Goal: Task Accomplishment & Management: Manage account settings

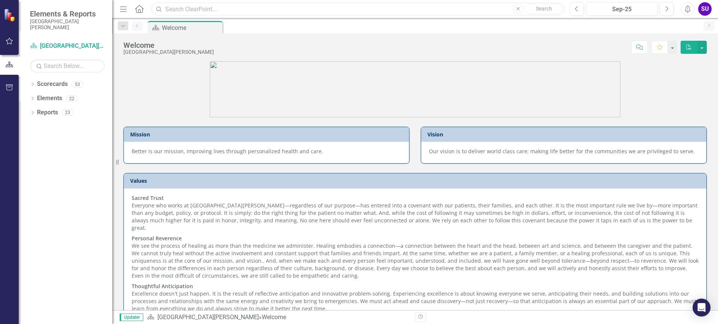
click at [265, 10] on input "text" at bounding box center [357, 9] width 413 height 13
type input "readmissions"
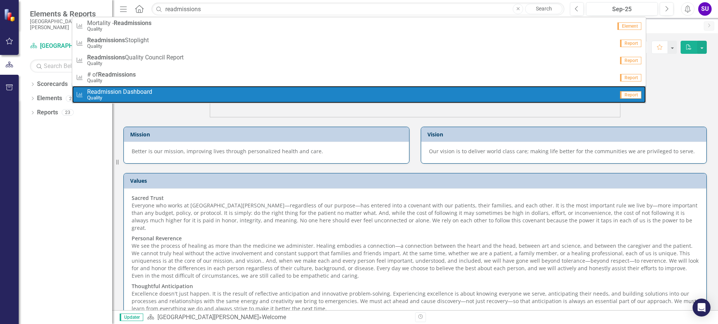
click at [133, 93] on span "Readmission Dashboard" at bounding box center [119, 92] width 65 height 7
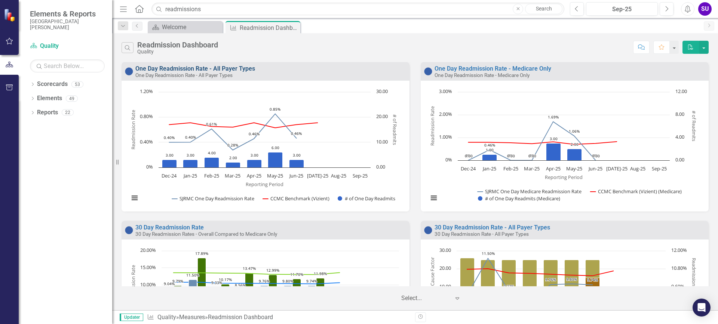
click at [195, 67] on link "One Day Readmission Rate - All Payer Types" at bounding box center [195, 68] width 120 height 7
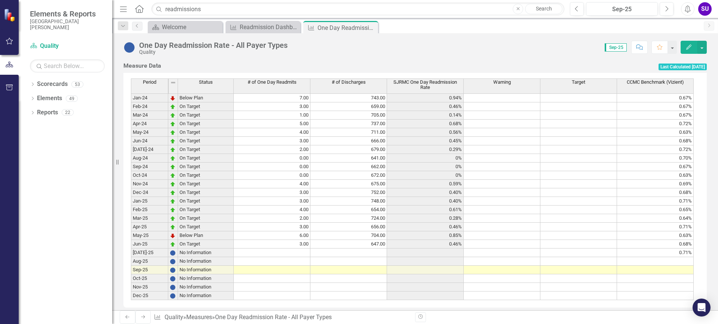
scroll to position [299, 0]
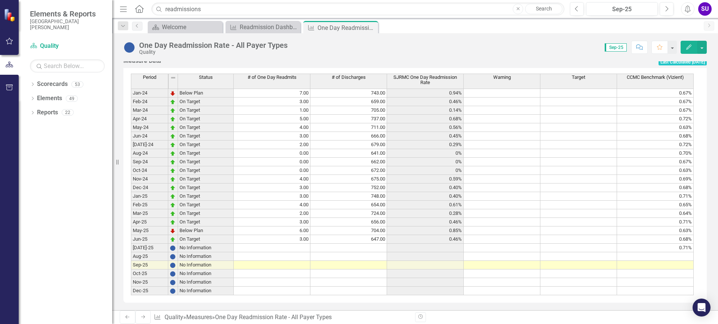
click at [302, 252] on td at bounding box center [272, 248] width 77 height 9
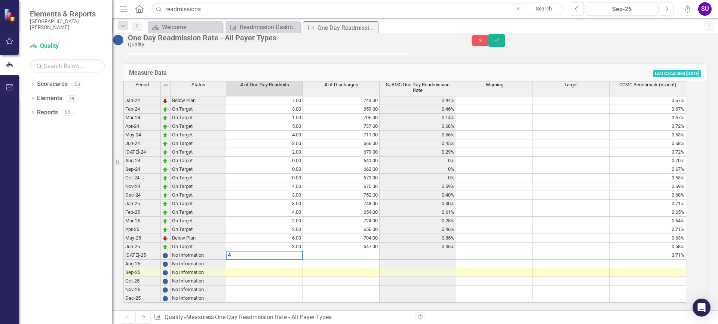
click at [370, 260] on td at bounding box center [341, 255] width 77 height 9
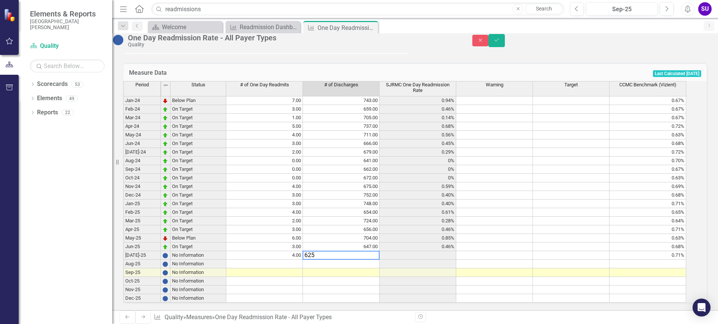
type textarea "625"
click at [518, 260] on td at bounding box center [494, 255] width 77 height 9
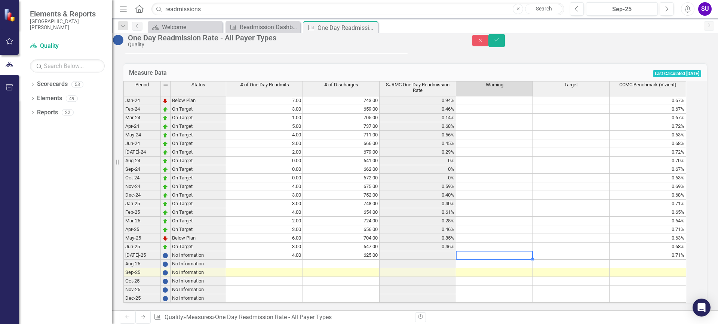
click at [566, 251] on td at bounding box center [571, 247] width 77 height 9
click at [500, 42] on icon "Save" at bounding box center [496, 39] width 7 height 5
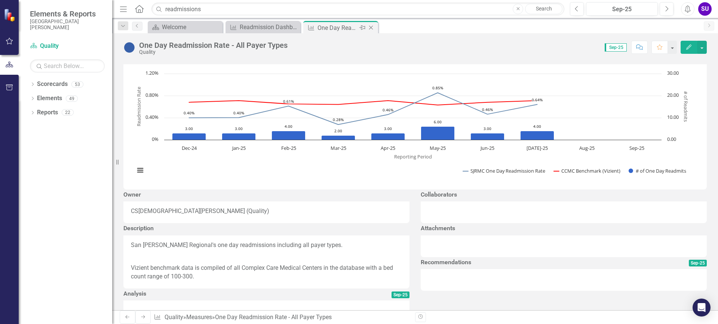
click at [372, 27] on icon "Close" at bounding box center [370, 28] width 7 height 6
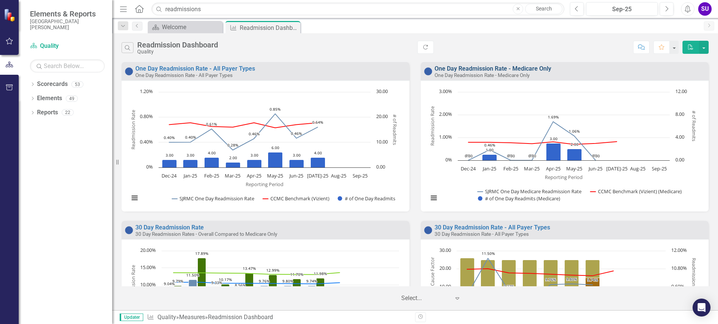
click at [491, 68] on link "One Day Readmission Rate - Medicare Only" at bounding box center [492, 68] width 117 height 7
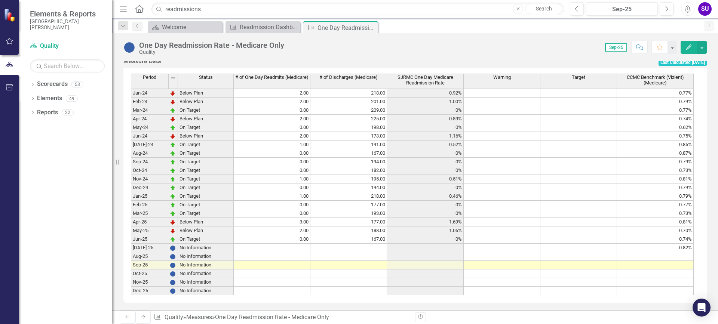
scroll to position [305, 0]
click at [302, 244] on td at bounding box center [272, 248] width 77 height 9
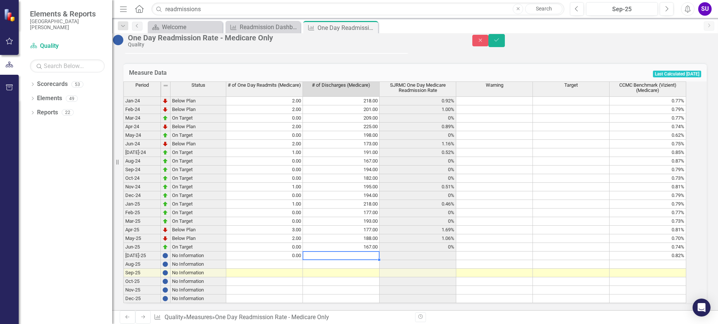
click at [376, 252] on td at bounding box center [341, 256] width 77 height 9
type textarea "172"
click at [561, 243] on td at bounding box center [571, 247] width 77 height 9
click at [505, 41] on button "Save" at bounding box center [496, 40] width 16 height 13
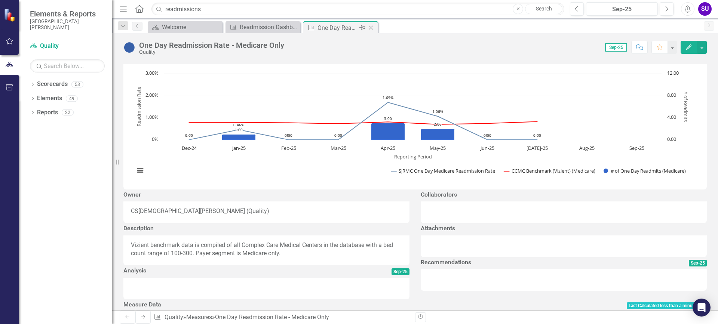
click at [371, 27] on icon "Close" at bounding box center [370, 28] width 7 height 6
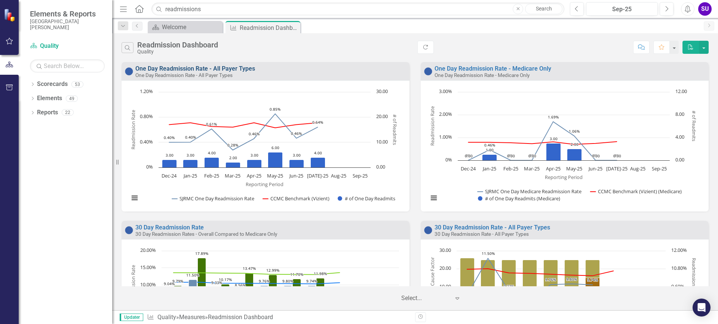
click at [225, 68] on link "One Day Readmission Rate - All Payer Types" at bounding box center [195, 68] width 120 height 7
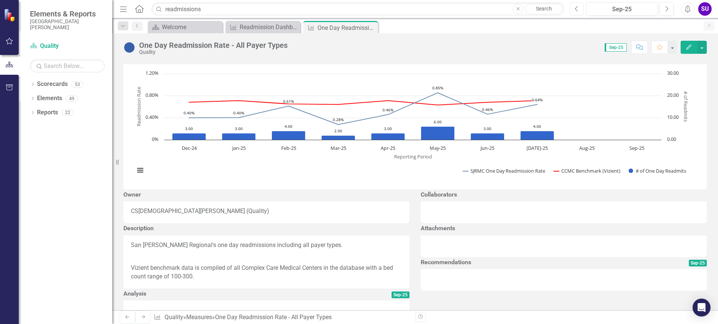
click at [575, 9] on icon "button" at bounding box center [576, 8] width 3 height 5
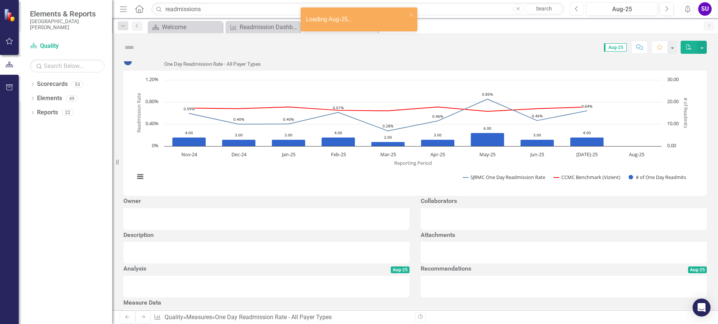
click at [575, 9] on icon "button" at bounding box center [576, 8] width 3 height 5
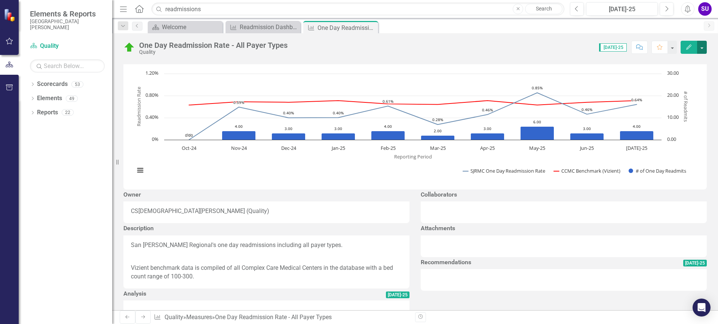
click at [703, 47] on button "button" at bounding box center [702, 47] width 10 height 13
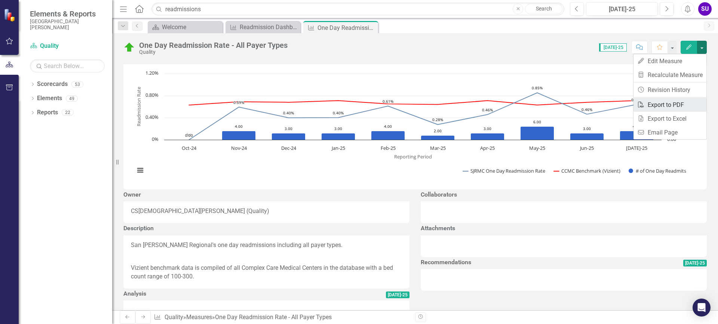
click at [660, 105] on link "PDF Export to PDF" at bounding box center [669, 105] width 73 height 14
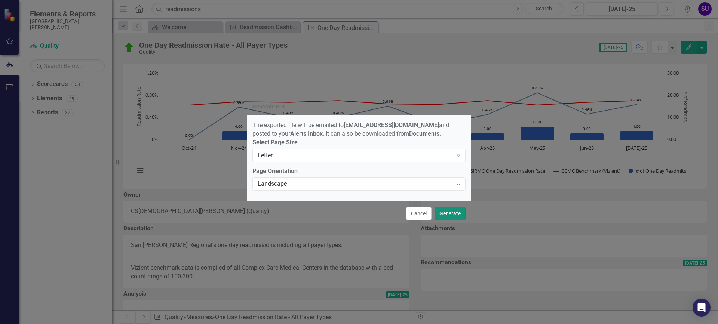
click at [443, 213] on button "Generate" at bounding box center [449, 213] width 31 height 13
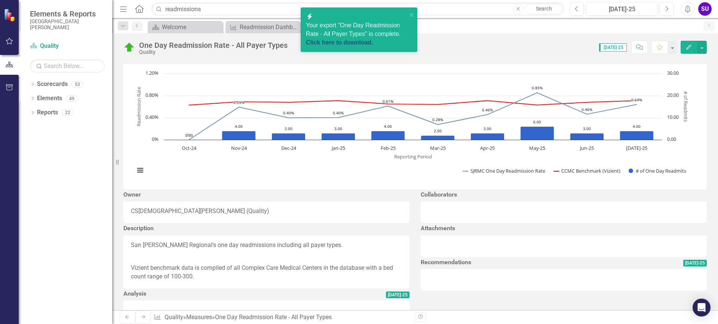
click at [353, 42] on link "Click here to download." at bounding box center [339, 42] width 67 height 6
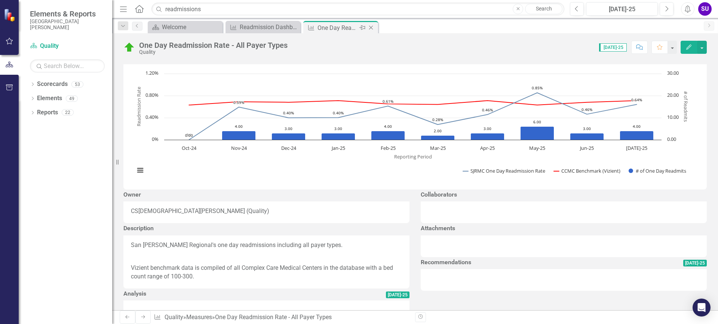
click at [376, 28] on div "Measure One Day Readmission Rate - All Payer Types Pin Close" at bounding box center [340, 27] width 75 height 12
click at [373, 26] on icon "Close" at bounding box center [370, 28] width 7 height 6
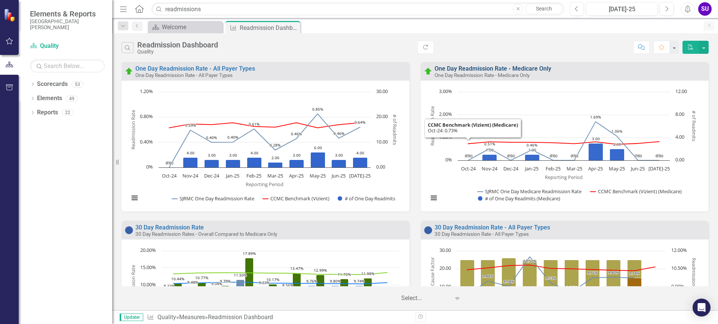
click at [496, 68] on link "One Day Readmission Rate - Medicare Only" at bounding box center [492, 68] width 117 height 7
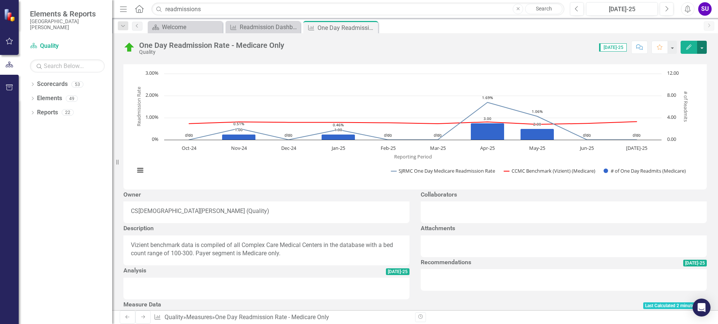
click at [700, 47] on button "button" at bounding box center [702, 47] width 10 height 13
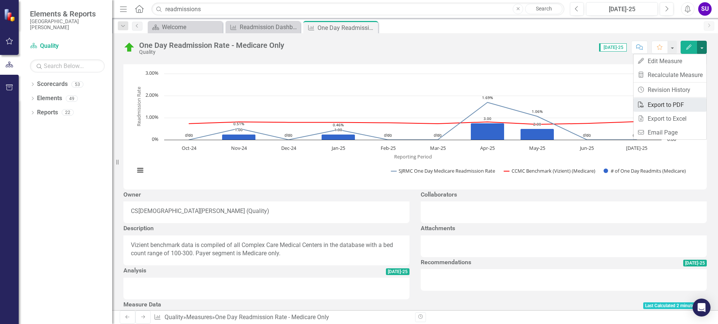
click at [670, 104] on link "PDF Export to PDF" at bounding box center [669, 105] width 73 height 14
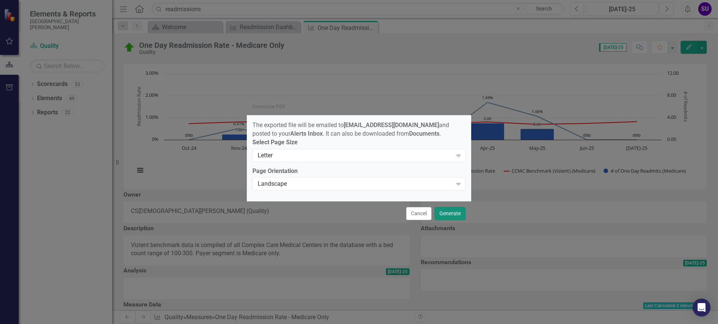
click at [449, 214] on button "Generate" at bounding box center [449, 213] width 31 height 13
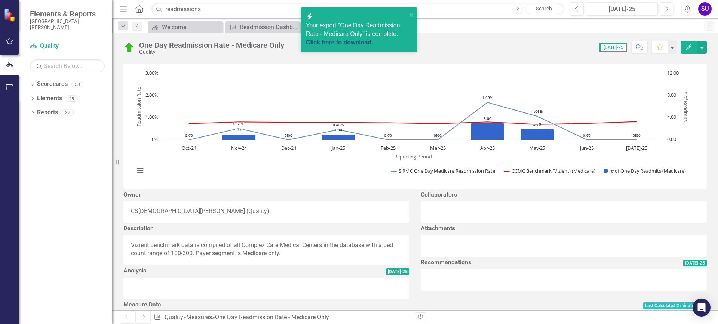
click at [357, 41] on link "Click here to download." at bounding box center [339, 42] width 67 height 6
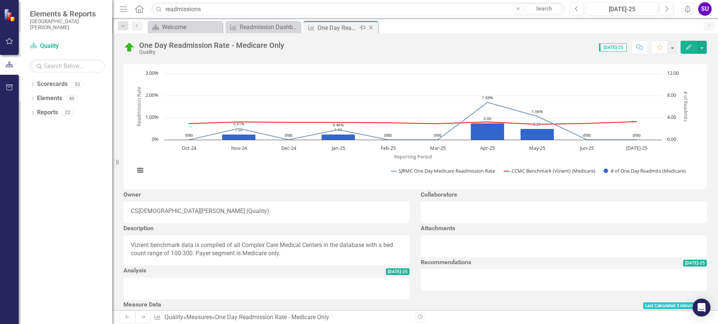
click at [371, 27] on icon "Close" at bounding box center [370, 28] width 7 height 6
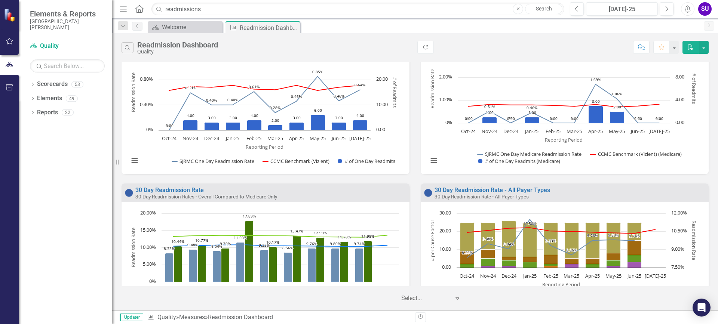
scroll to position [75, 0]
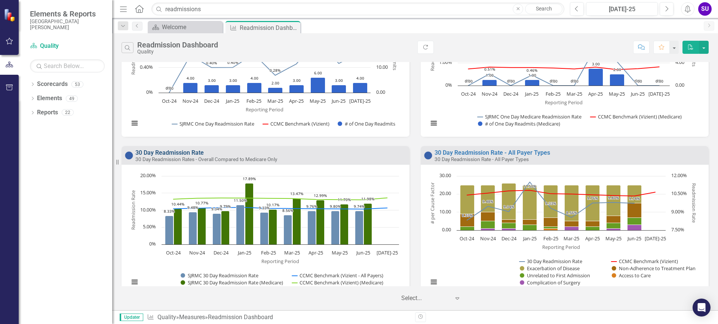
click at [182, 152] on link "30 Day Readmission Rate" at bounding box center [169, 152] width 68 height 7
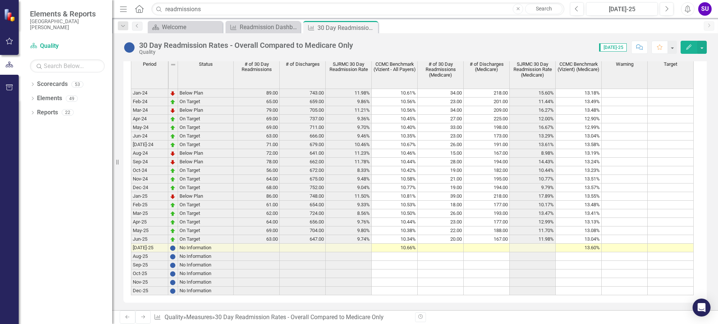
scroll to position [326, 0]
click at [277, 247] on td at bounding box center [257, 248] width 46 height 9
click at [309, 246] on td at bounding box center [303, 248] width 46 height 9
click at [273, 246] on td at bounding box center [257, 248] width 46 height 9
click at [450, 246] on td at bounding box center [440, 248] width 46 height 9
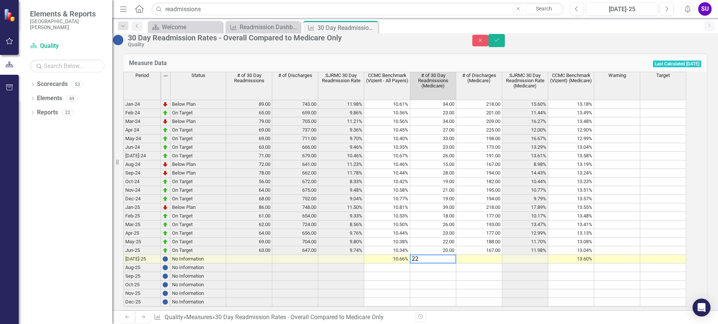
scroll to position [181, 0]
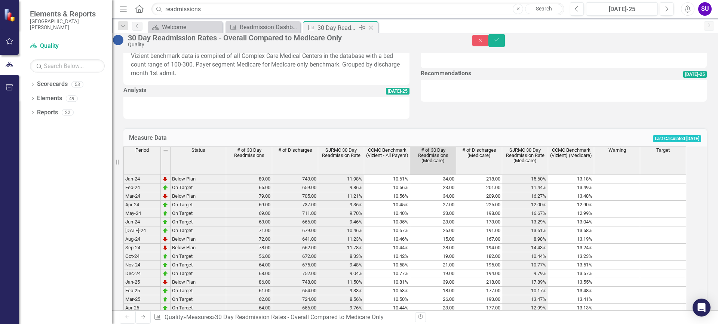
type textarea "22"
click at [369, 26] on icon "Close" at bounding box center [370, 28] width 7 height 6
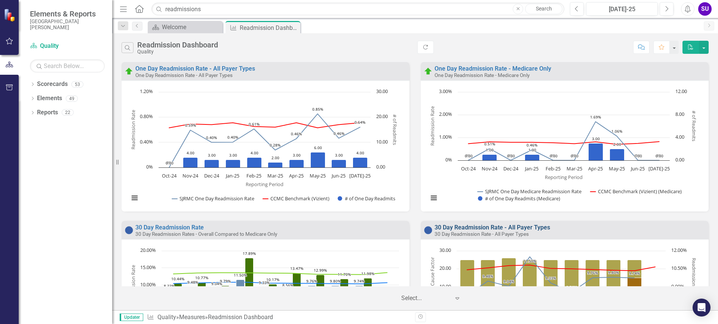
click at [492, 226] on link "30 Day Readmission Rate - All Payer Types" at bounding box center [491, 227] width 115 height 7
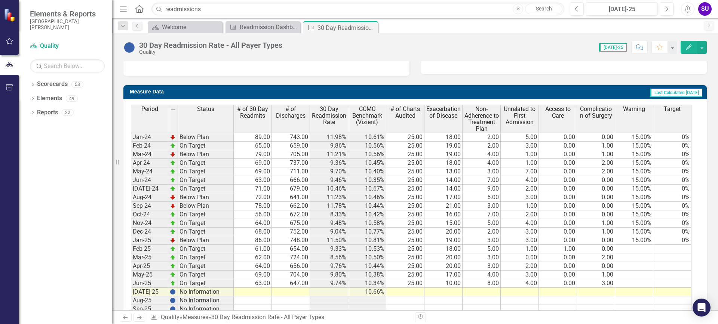
scroll to position [299, 0]
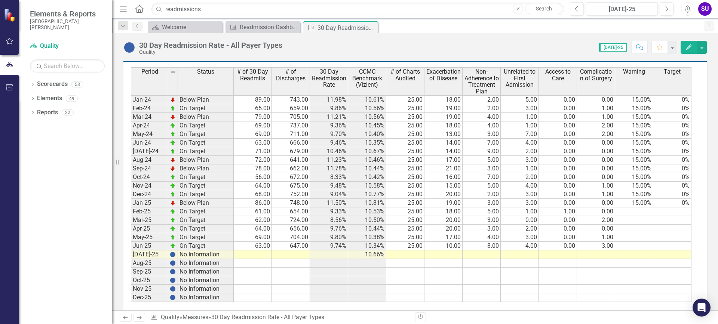
click at [249, 257] on td at bounding box center [253, 254] width 38 height 9
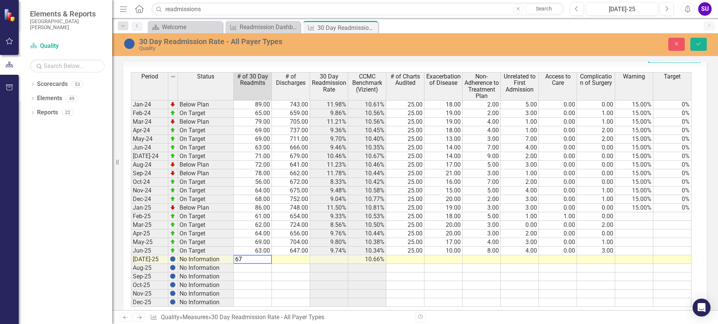
type textarea "67"
click at [296, 259] on td at bounding box center [291, 259] width 38 height 9
type textarea "625"
click at [131, 271] on div "Period Status # of 30 Day Readmits # of Discharges 30 Day Readmission Rate CCMC…" at bounding box center [131, 189] width 0 height 235
click at [419, 258] on td at bounding box center [405, 259] width 38 height 9
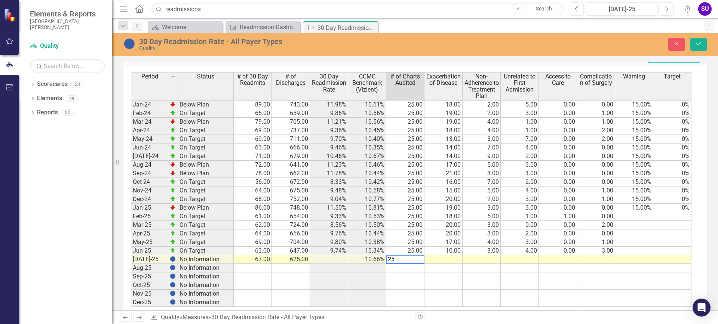
type textarea "25"
click at [452, 258] on td at bounding box center [443, 259] width 38 height 9
type textarea "18"
click at [488, 261] on td at bounding box center [481, 259] width 38 height 9
type textarea "6"
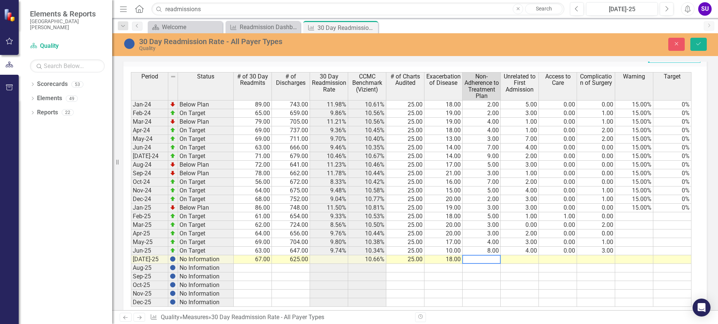
click at [530, 258] on td at bounding box center [519, 259] width 38 height 9
type textarea "1"
click at [547, 260] on td at bounding box center [558, 259] width 38 height 9
type textarea "0"
click at [131, 263] on div "Period Status # of 30 Day Readmits # of Discharges 30 Day Readmission Rate CCMC…" at bounding box center [131, 189] width 0 height 235
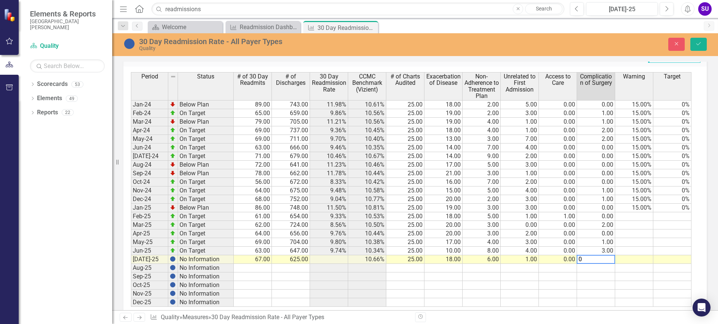
type textarea "0"
click at [634, 278] on td at bounding box center [634, 276] width 38 height 9
click at [701, 42] on icon "Save" at bounding box center [698, 43] width 7 height 5
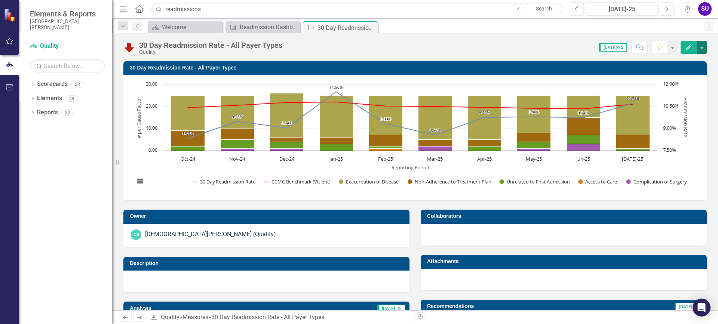
click at [698, 47] on button "button" at bounding box center [702, 47] width 10 height 13
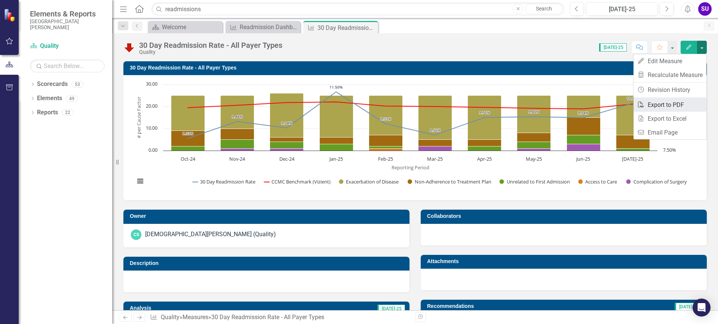
click at [653, 104] on link "PDF Export to PDF" at bounding box center [669, 105] width 73 height 14
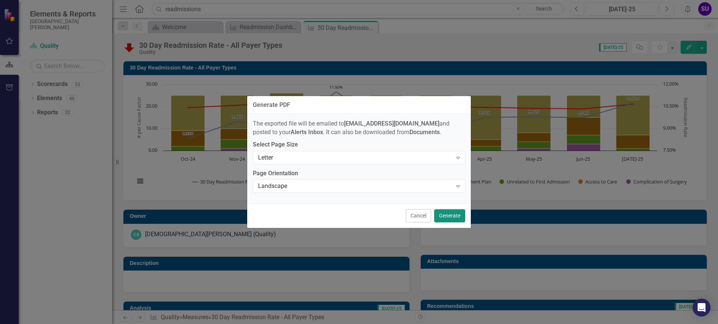
click at [447, 214] on button "Generate" at bounding box center [449, 215] width 31 height 13
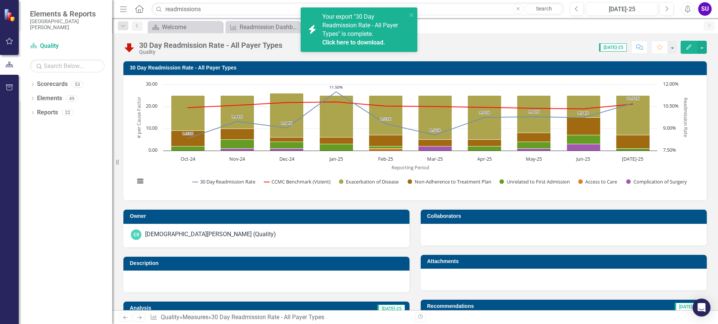
click at [357, 35] on span "Your export "30 Day Readmission Rate - All Payer Types" is complete. Click here…" at bounding box center [363, 30] width 83 height 34
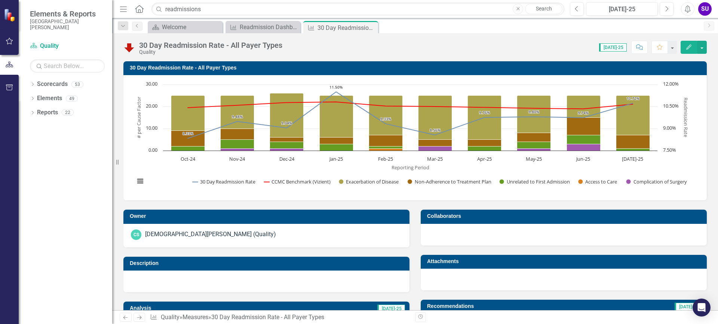
click at [500, 30] on div "Scorecard Welcome Close Measure Readmission Dashboard Close Measure 30 Day Read…" at bounding box center [423, 27] width 554 height 12
click at [704, 47] on button "button" at bounding box center [702, 47] width 10 height 13
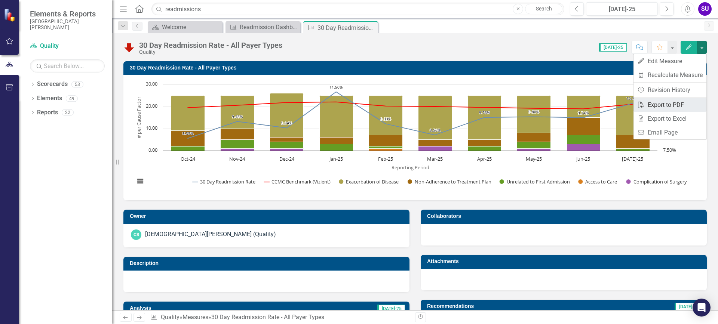
click at [665, 106] on link "PDF Export to PDF" at bounding box center [669, 105] width 73 height 14
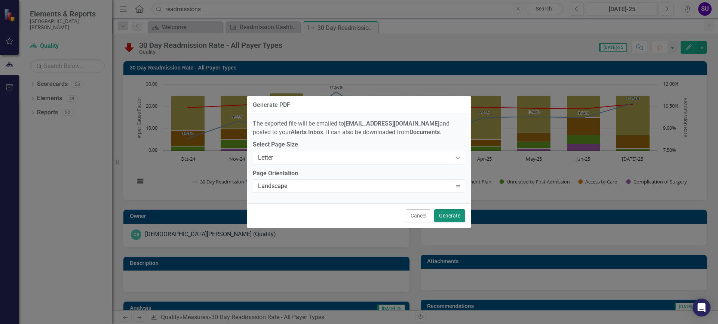
click at [446, 216] on button "Generate" at bounding box center [449, 215] width 31 height 13
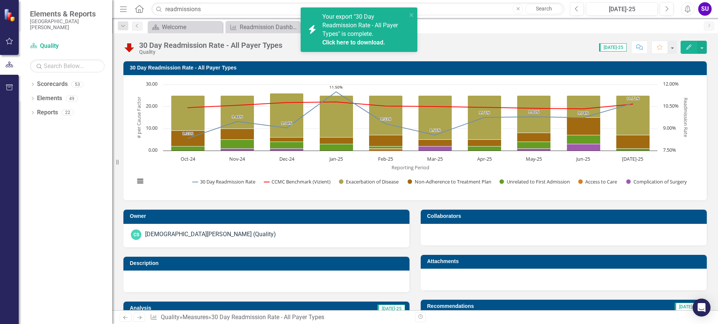
click at [348, 41] on link "Click here to download." at bounding box center [353, 42] width 63 height 7
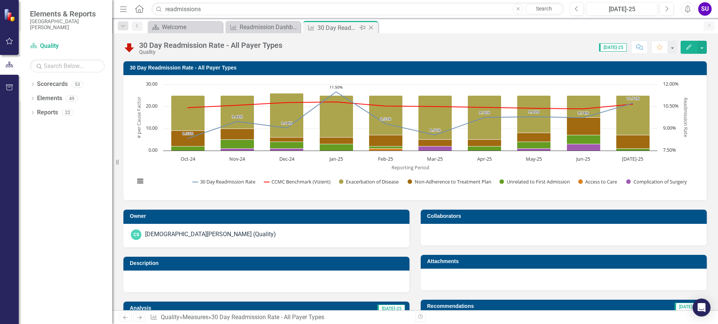
click at [373, 28] on icon "Close" at bounding box center [370, 28] width 7 height 6
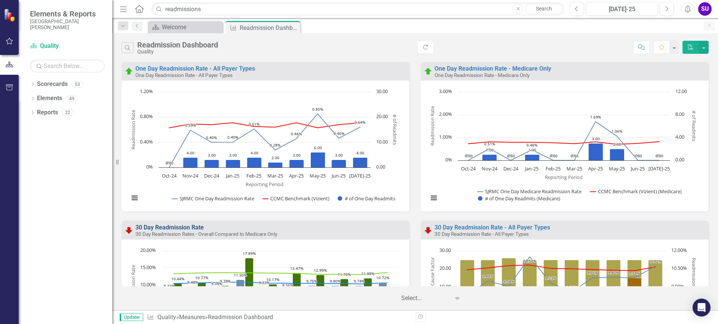
click at [181, 227] on link "30 Day Readmission Rate" at bounding box center [169, 227] width 68 height 7
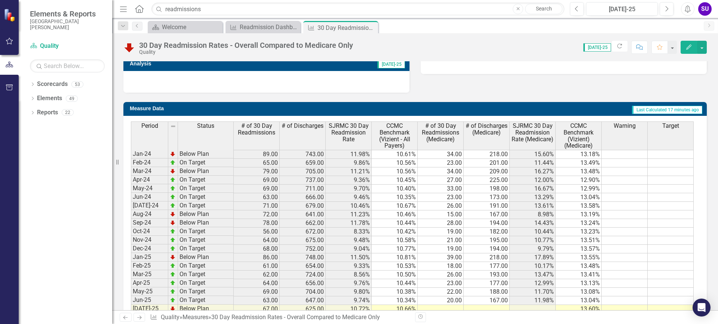
scroll to position [299, 0]
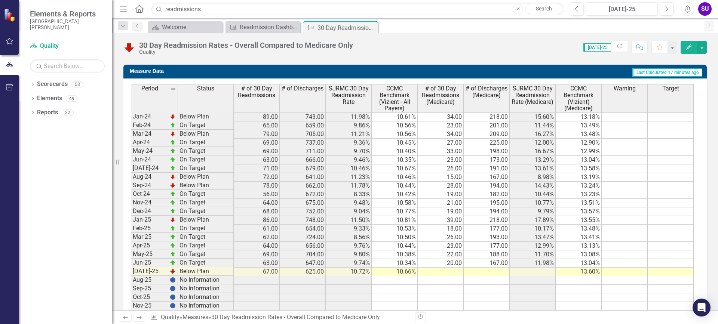
click at [444, 268] on td at bounding box center [440, 272] width 46 height 9
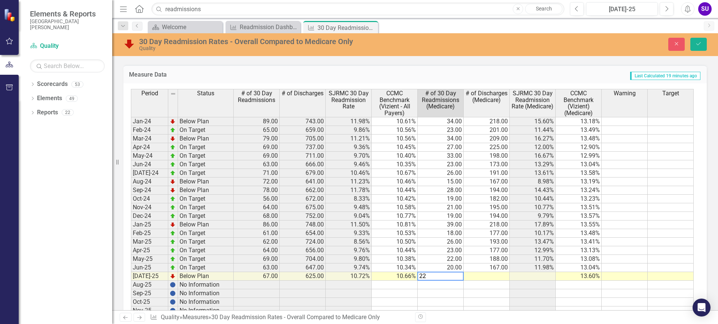
type textarea "22"
click at [488, 276] on td at bounding box center [486, 276] width 46 height 9
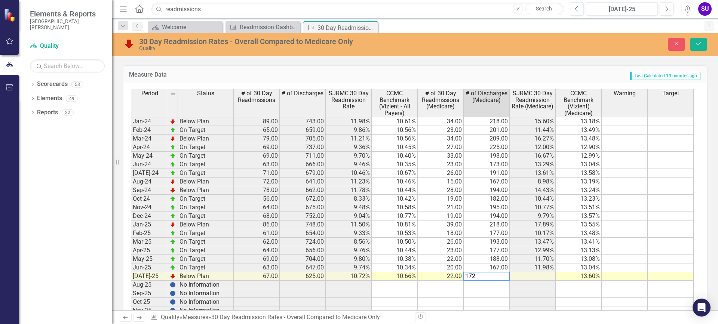
type textarea "172"
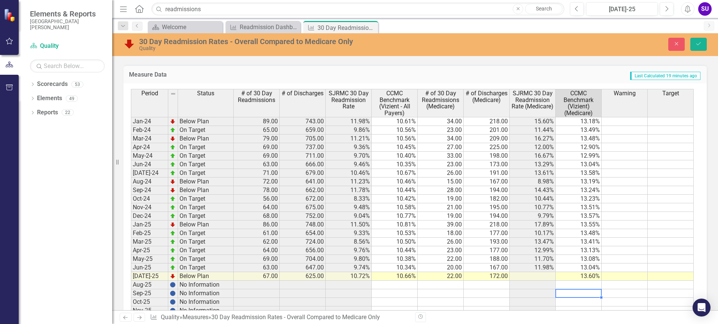
click at [597, 292] on td at bounding box center [578, 293] width 46 height 9
click at [638, 262] on td at bounding box center [624, 259] width 46 height 9
click at [700, 42] on icon "Save" at bounding box center [698, 43] width 7 height 5
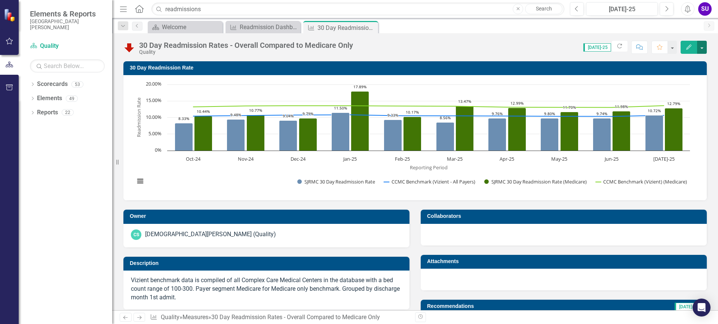
click at [704, 48] on button "button" at bounding box center [702, 47] width 10 height 13
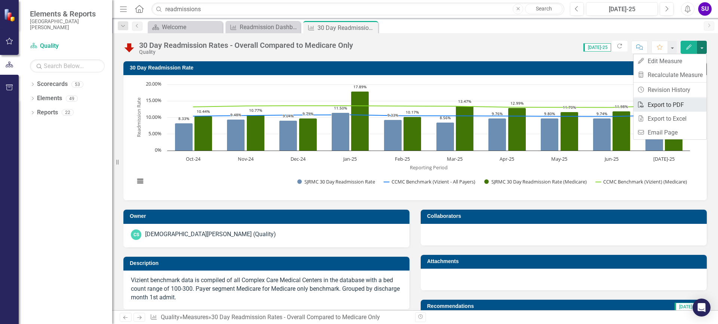
click at [670, 105] on link "PDF Export to PDF" at bounding box center [669, 105] width 73 height 14
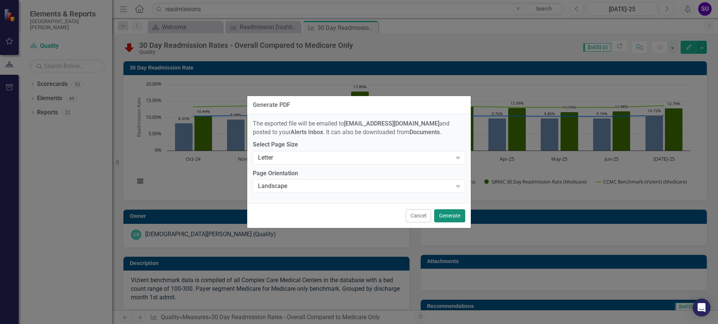
click at [451, 216] on button "Generate" at bounding box center [449, 215] width 31 height 13
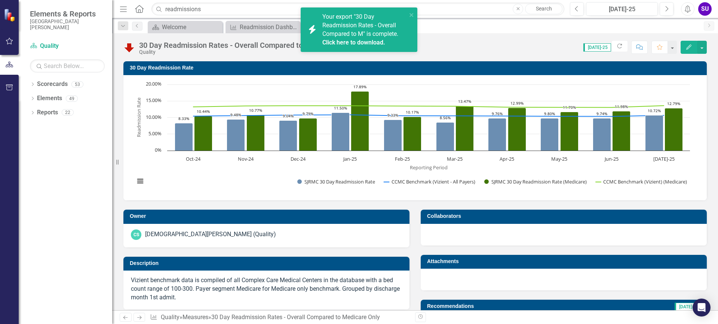
click at [365, 34] on span "Your export "30 Day Readmission Rates - Overall Compared to M" is complete. Cli…" at bounding box center [363, 30] width 83 height 34
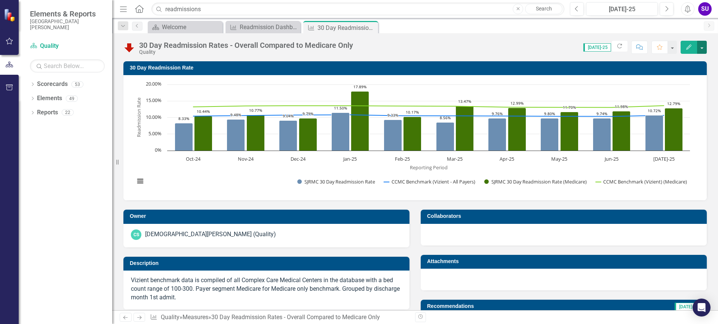
click at [701, 48] on button "button" at bounding box center [702, 47] width 10 height 13
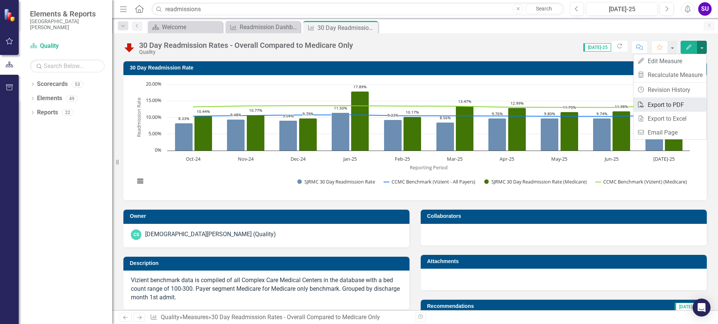
click at [669, 105] on link "PDF Export to PDF" at bounding box center [669, 105] width 73 height 14
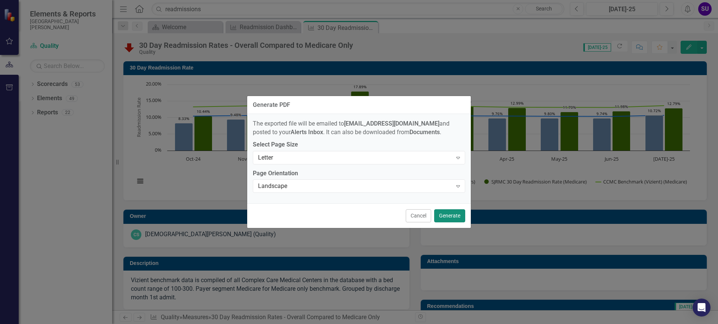
click at [454, 215] on button "Generate" at bounding box center [449, 215] width 31 height 13
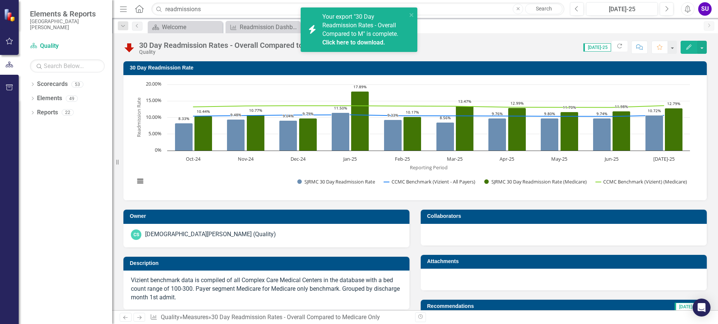
click at [340, 42] on link "Click here to download." at bounding box center [353, 42] width 63 height 7
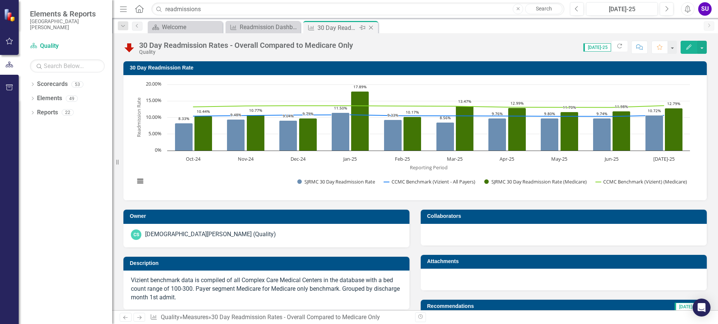
click at [371, 27] on icon "Close" at bounding box center [370, 28] width 7 height 6
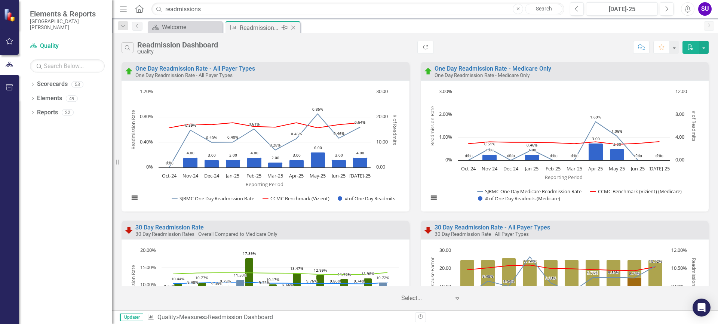
click at [270, 27] on div "Readmission Dashboard" at bounding box center [260, 27] width 40 height 9
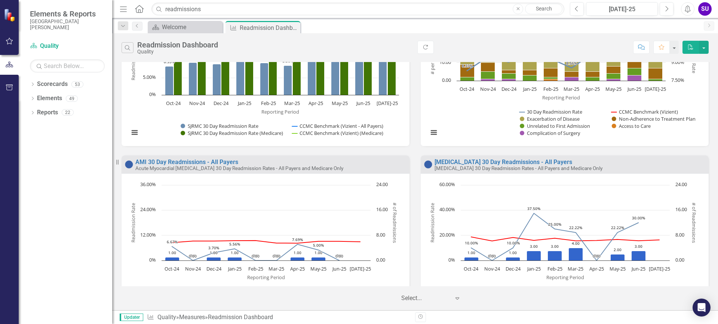
scroll to position [262, 0]
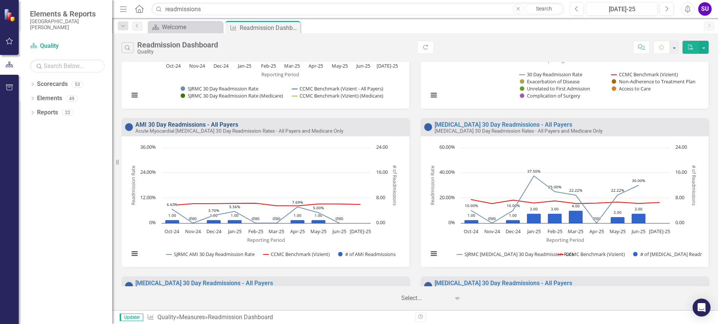
click at [194, 127] on link "AMI 30 Day Readmissions - All Payers" at bounding box center [186, 124] width 103 height 7
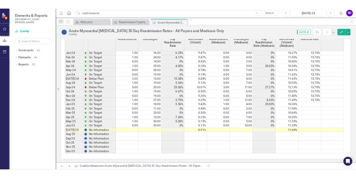
scroll to position [484, 0]
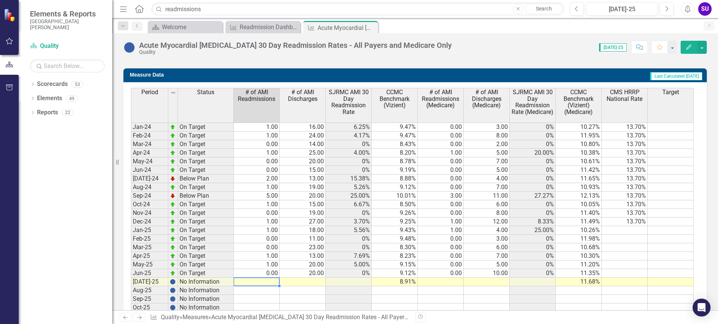
click at [275, 283] on td at bounding box center [257, 282] width 46 height 9
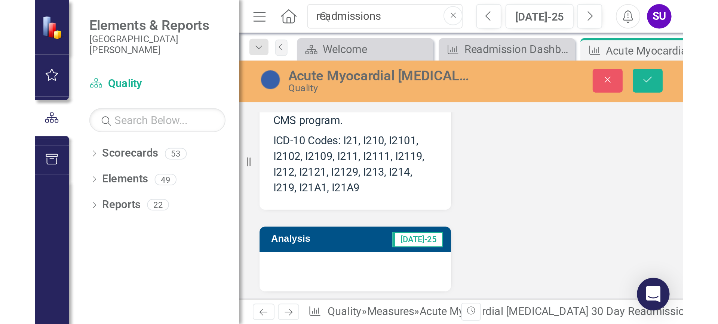
scroll to position [578, 0]
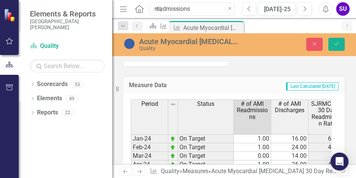
type textarea "0"
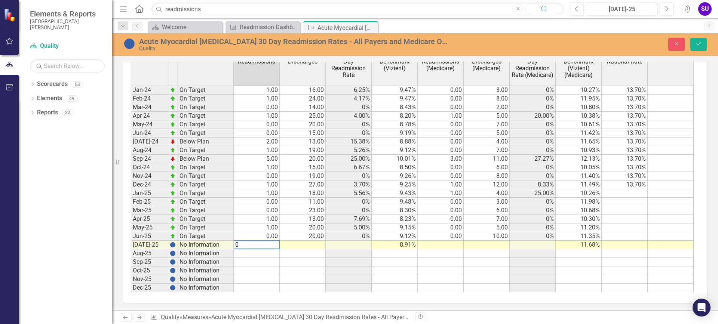
scroll to position [484, 0]
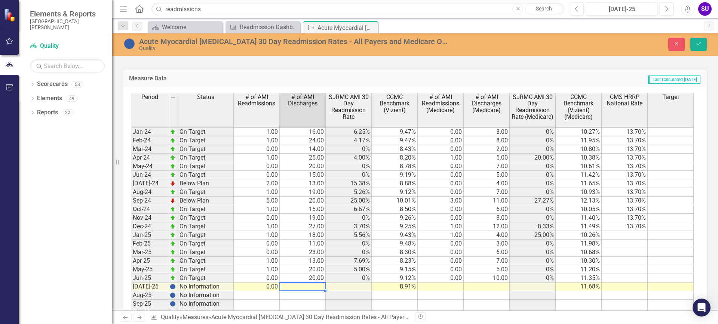
click at [316, 286] on td at bounding box center [303, 287] width 46 height 9
type textarea "18"
click at [131, 298] on div "Period Status # of AMI Readmissions # of AMI Discharges SJRMC AMI 30 Day Readmi…" at bounding box center [131, 213] width 0 height 241
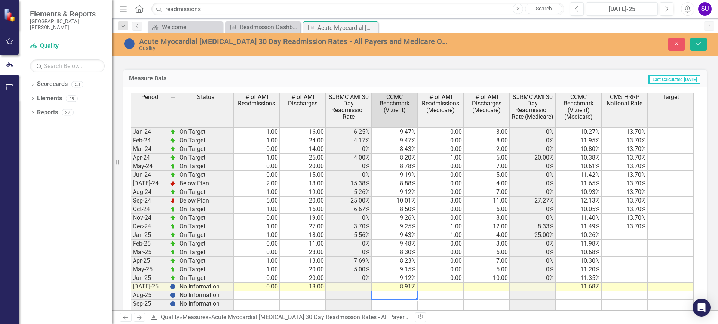
click at [131, 281] on div "Period Status # of AMI Readmissions # of AMI Discharges SJRMC AMI 30 Day Readmi…" at bounding box center [131, 213] width 0 height 241
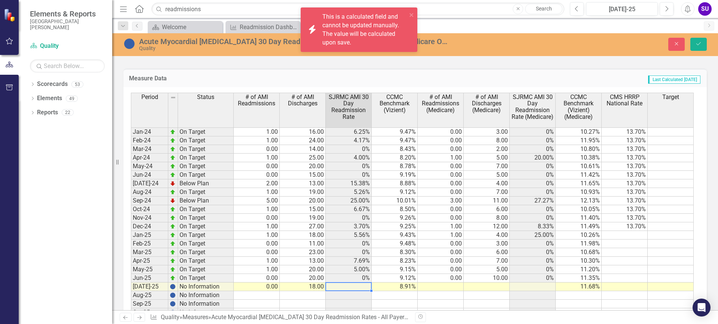
click at [363, 288] on td at bounding box center [349, 287] width 46 height 9
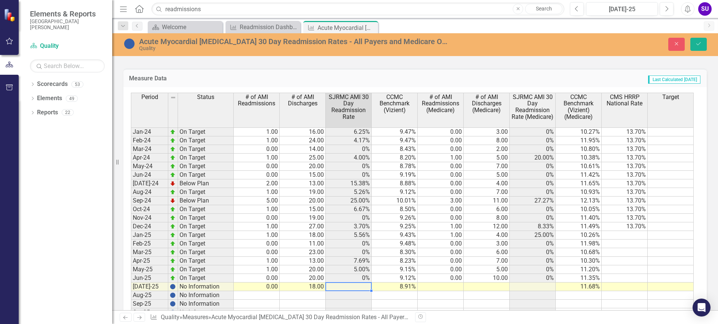
click at [456, 287] on td at bounding box center [440, 287] width 46 height 9
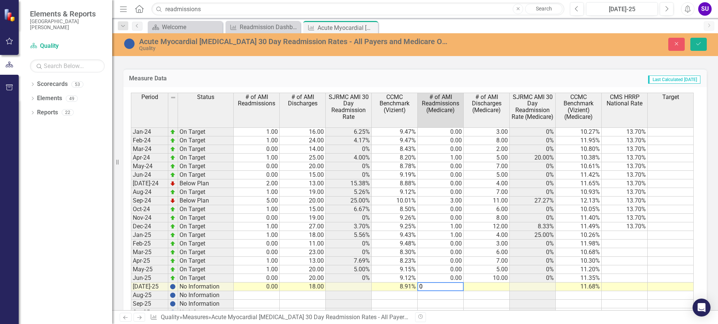
type textarea "0"
click at [491, 285] on td at bounding box center [486, 287] width 46 height 9
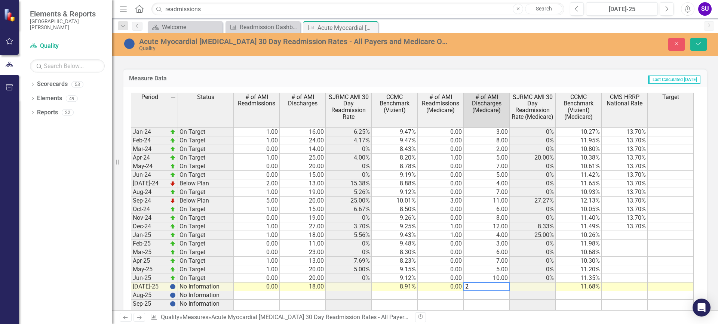
type textarea "2"
click at [578, 301] on td at bounding box center [578, 304] width 46 height 9
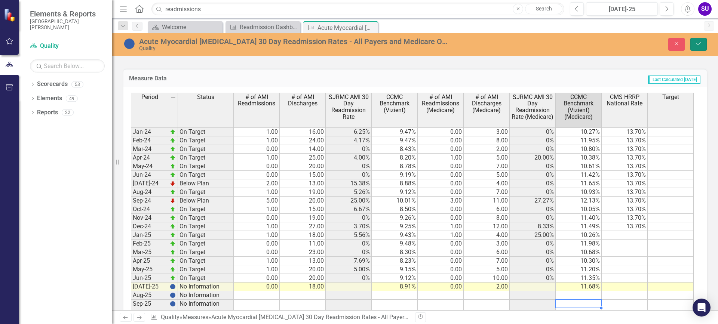
click at [699, 44] on icon "Save" at bounding box center [698, 43] width 7 height 5
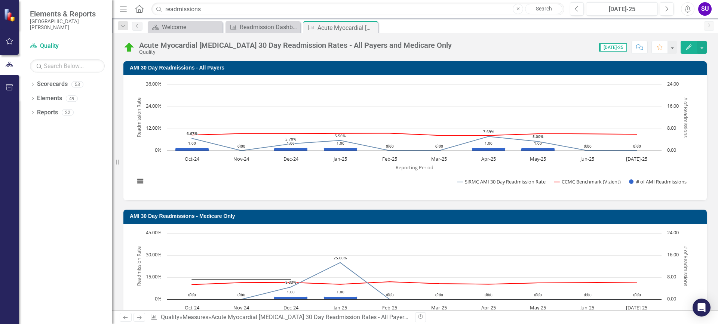
click at [213, 216] on h3 "AMI 30 Day Readmissions - Medicare Only" at bounding box center [416, 216] width 573 height 6
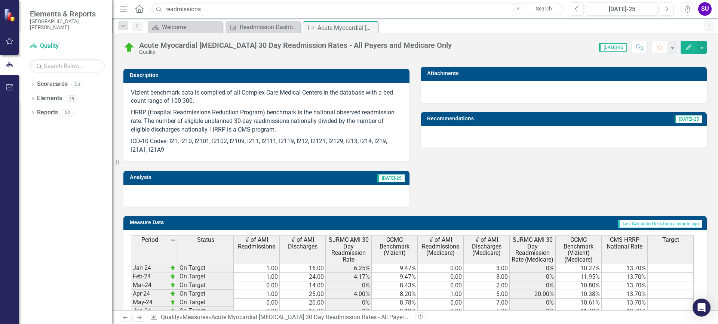
scroll to position [449, 0]
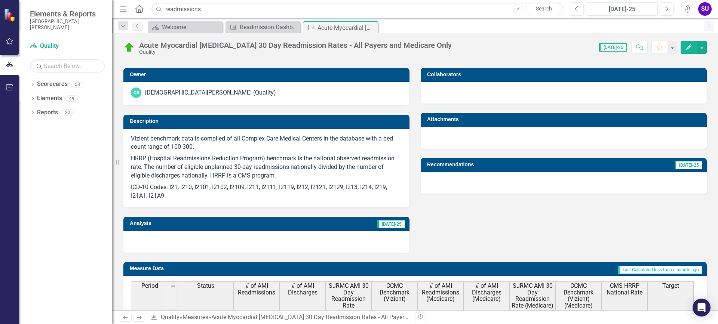
scroll to position [178, 0]
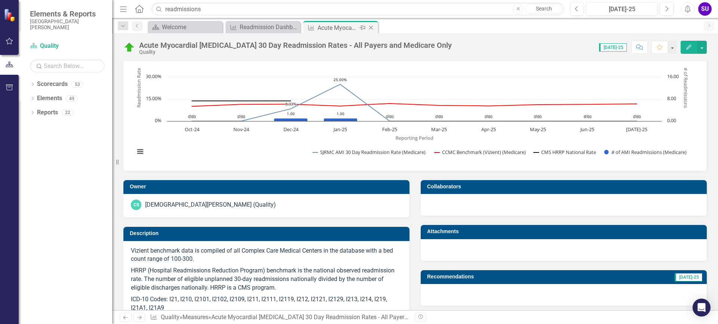
click at [372, 27] on icon at bounding box center [371, 28] width 4 height 4
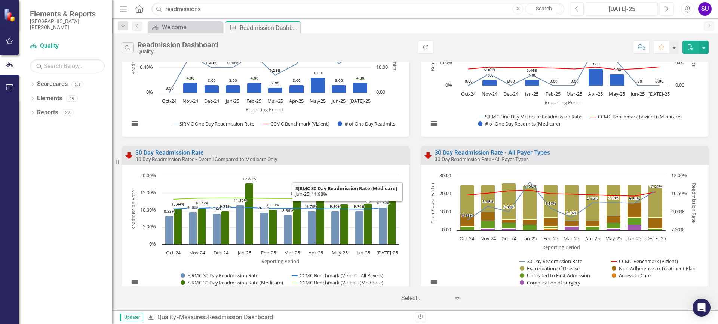
scroll to position [187, 0]
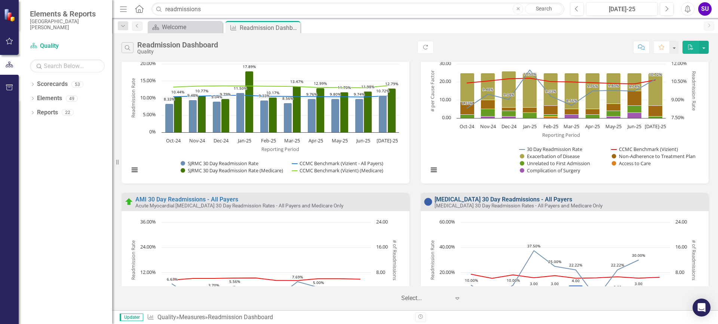
click at [469, 198] on link "[MEDICAL_DATA] 30 Day Readmissions - All Payers" at bounding box center [503, 199] width 138 height 7
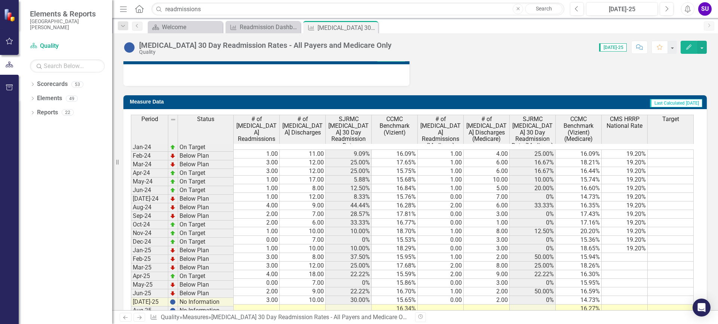
scroll to position [486, 0]
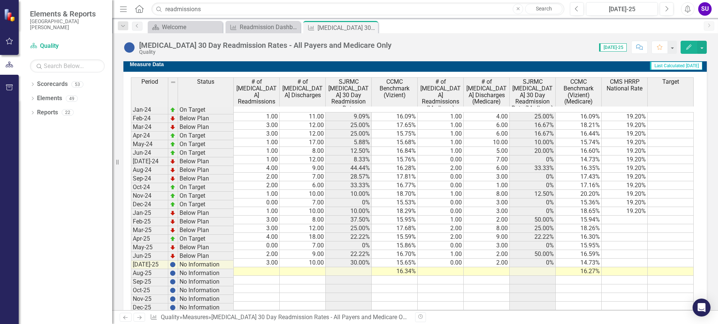
click at [270, 267] on td at bounding box center [257, 271] width 46 height 9
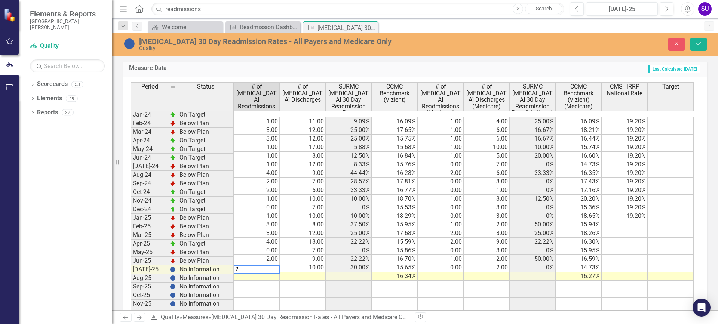
type textarea "2"
click at [304, 272] on td at bounding box center [303, 276] width 46 height 9
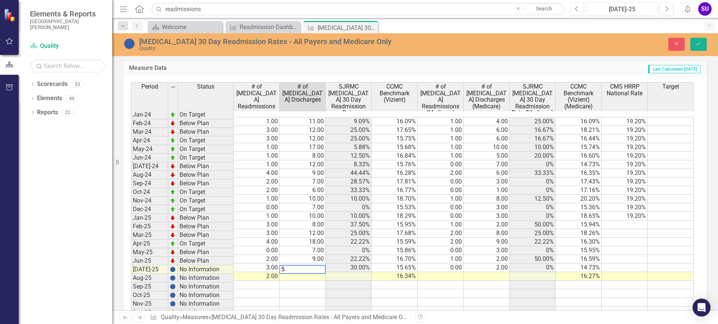
type textarea "5"
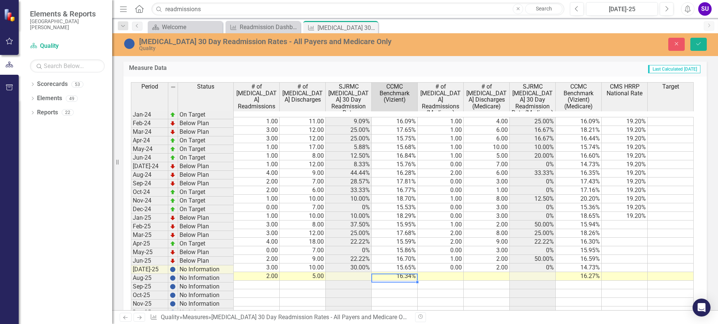
click at [401, 281] on td at bounding box center [395, 285] width 46 height 9
click at [456, 272] on td at bounding box center [440, 276] width 46 height 9
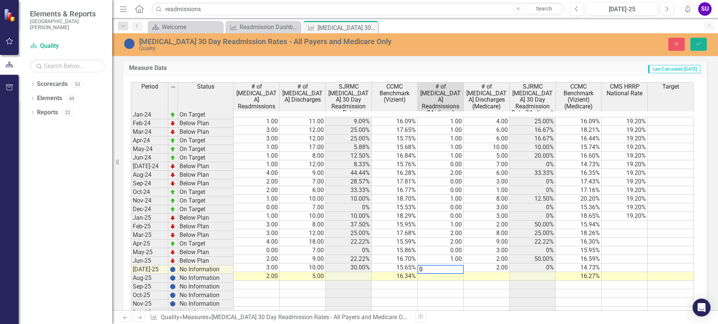
type textarea "0"
click at [505, 272] on td at bounding box center [486, 276] width 46 height 9
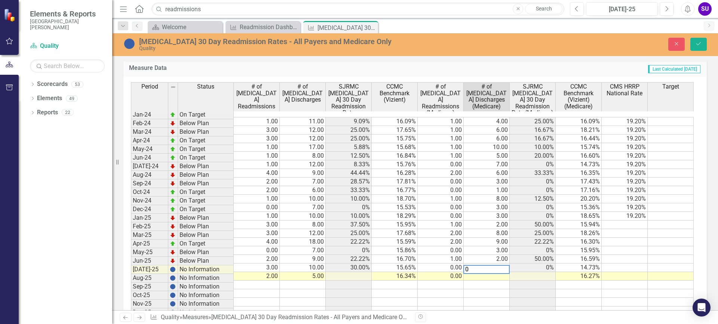
type textarea "0"
click at [537, 272] on td at bounding box center [532, 276] width 46 height 9
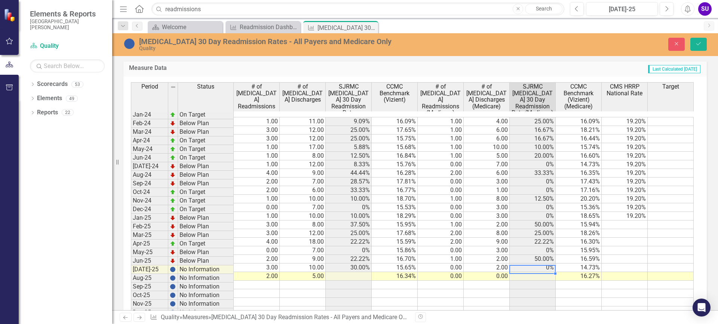
click at [549, 281] on td at bounding box center [532, 285] width 46 height 9
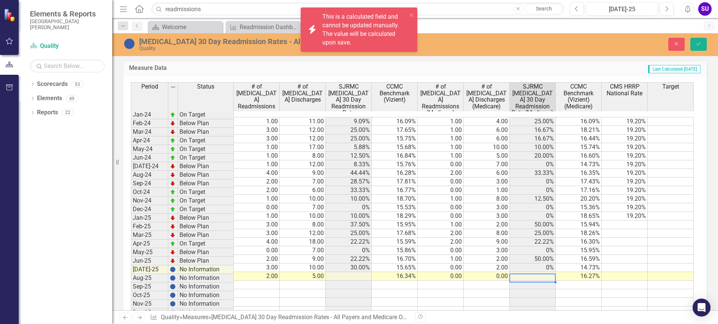
click at [131, 265] on div "Period Status # of COPD Readmissions # of COPD Discharges SJRMC COPD 30 Day Rea…" at bounding box center [131, 202] width 0 height 241
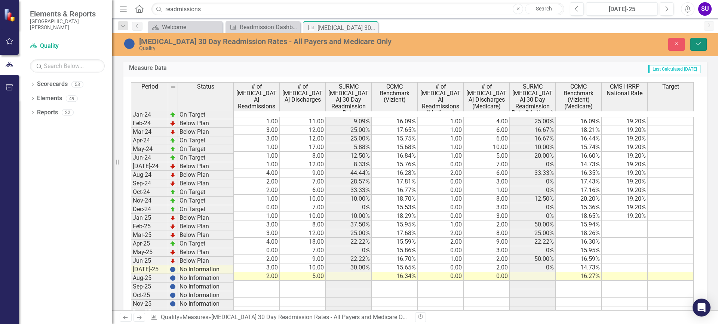
click at [699, 47] on button "Save" at bounding box center [698, 44] width 16 height 13
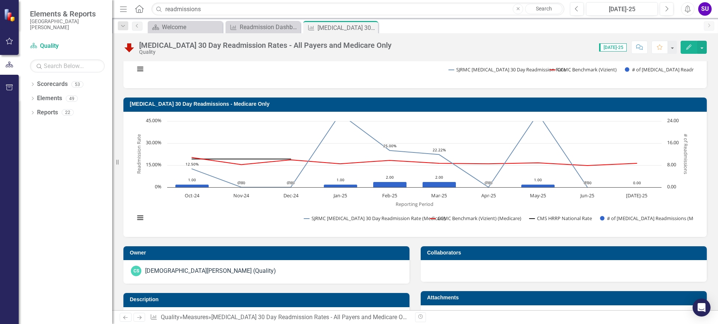
scroll to position [0, 0]
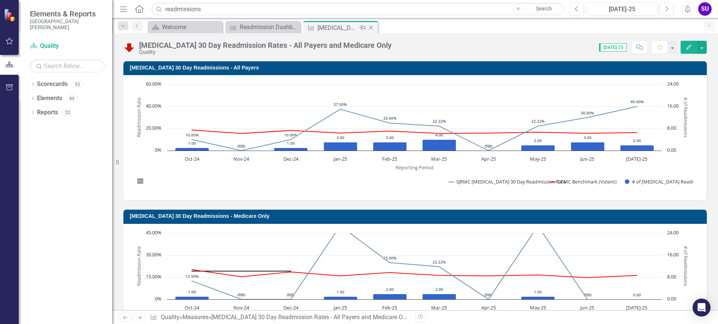
click at [372, 27] on icon at bounding box center [371, 28] width 4 height 4
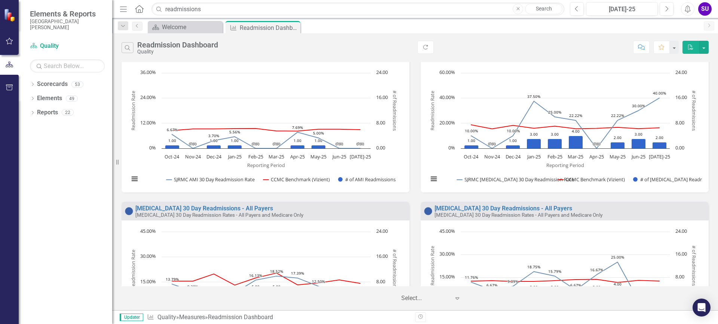
scroll to position [411, 0]
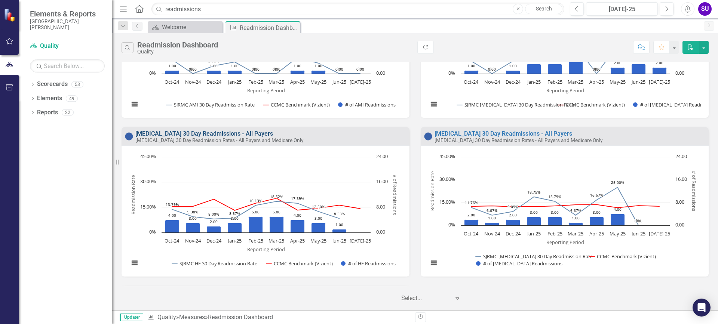
click at [221, 134] on link "[MEDICAL_DATA] 30 Day Readmissions - All Payers" at bounding box center [204, 133] width 138 height 7
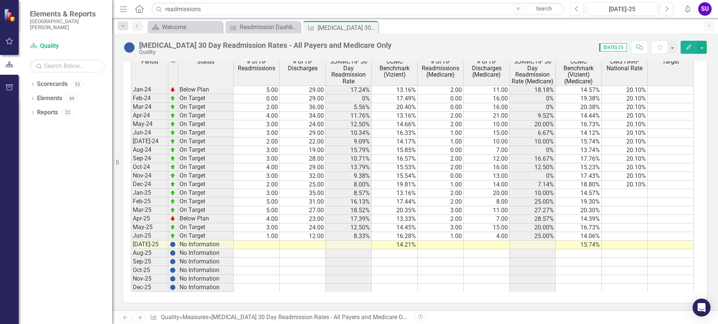
scroll to position [477, 0]
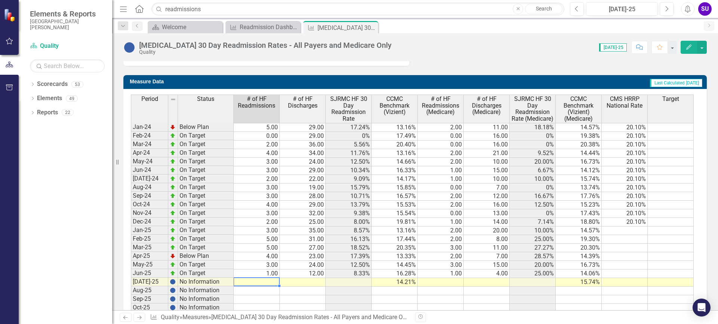
click at [268, 280] on td at bounding box center [257, 282] width 46 height 9
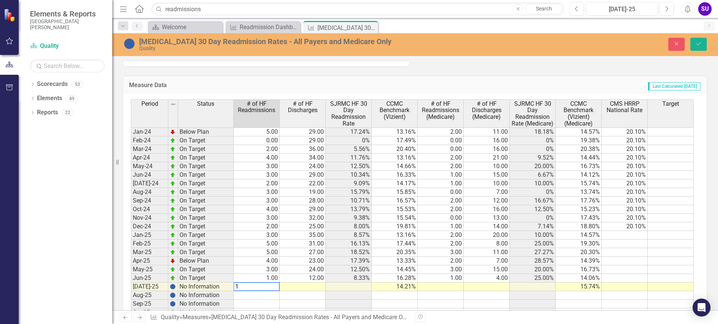
type textarea "1"
click at [315, 283] on td at bounding box center [303, 287] width 46 height 9
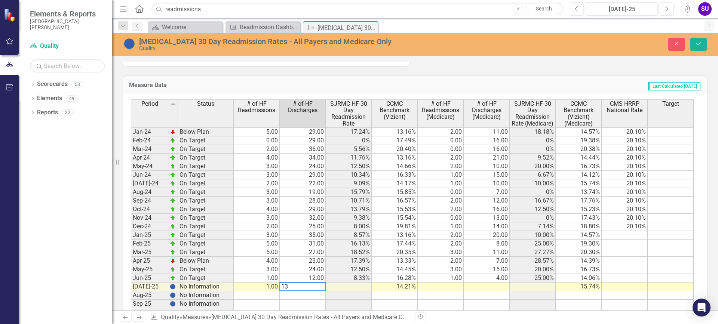
click at [356, 302] on td at bounding box center [349, 304] width 46 height 9
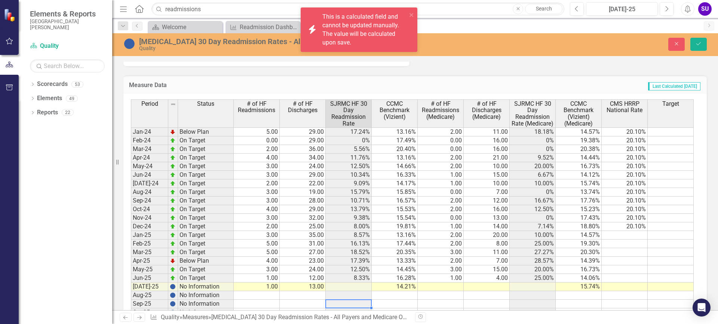
click at [452, 286] on td at bounding box center [440, 287] width 46 height 9
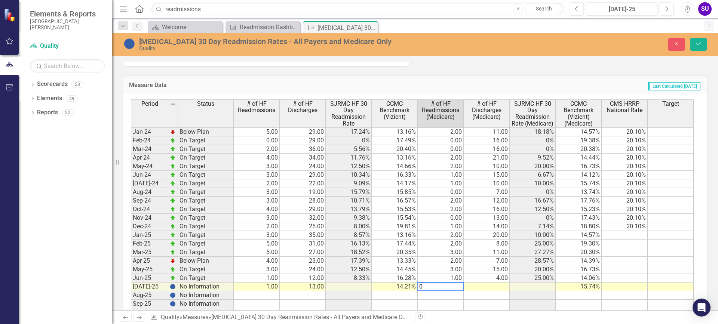
type textarea "0"
click at [487, 286] on td at bounding box center [486, 287] width 46 height 9
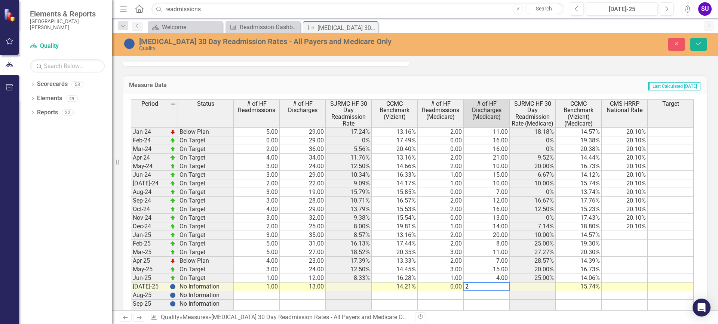
type textarea "2"
click at [131, 299] on div "Period Status # of HF Readmissions # of HF Discharges SJRMC HF 30 Day Readmissi…" at bounding box center [131, 216] width 0 height 235
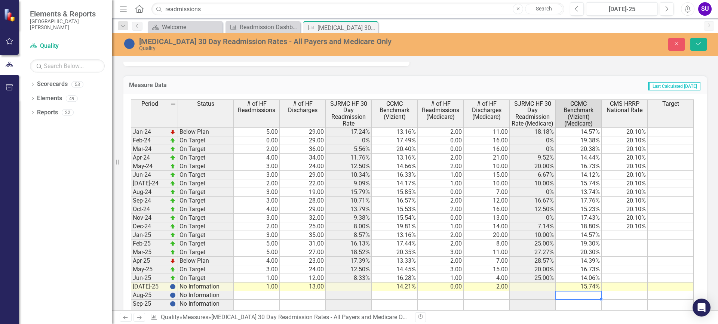
scroll to position [515, 0]
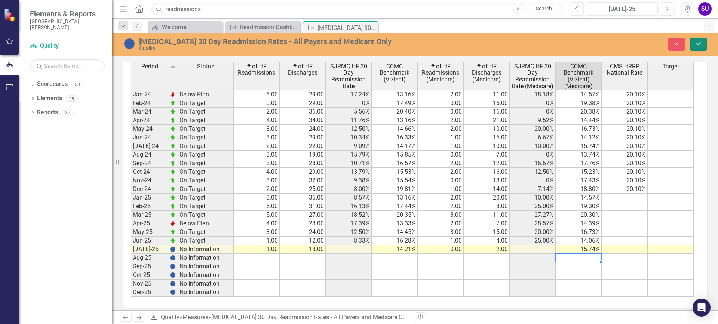
click at [696, 46] on icon "Save" at bounding box center [698, 43] width 7 height 5
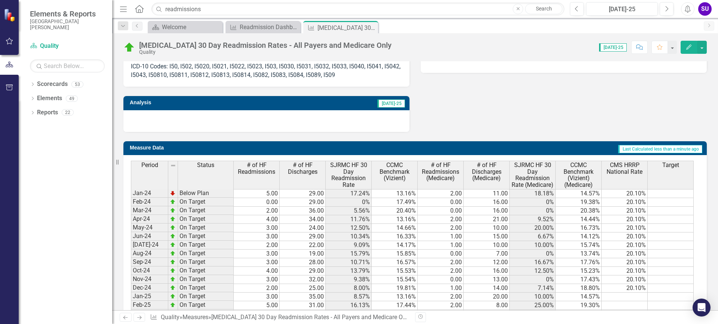
scroll to position [486, 0]
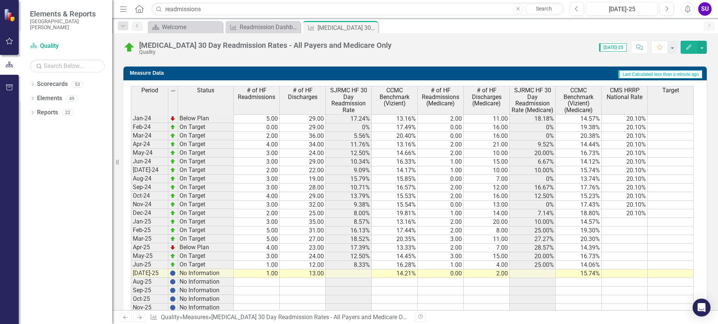
click at [642, 258] on td at bounding box center [624, 256] width 46 height 9
click at [528, 301] on td at bounding box center [532, 299] width 46 height 9
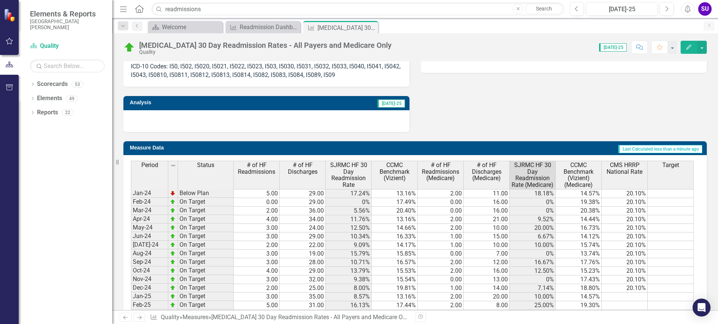
scroll to position [515, 0]
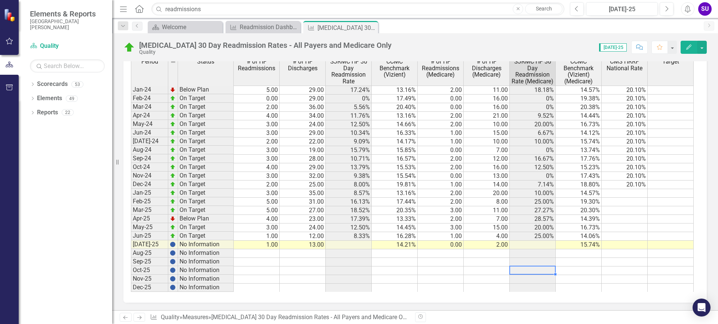
click at [641, 239] on td at bounding box center [624, 236] width 46 height 9
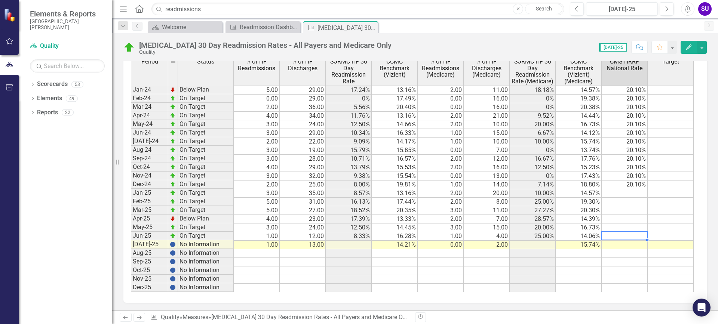
click at [527, 248] on td at bounding box center [532, 245] width 46 height 9
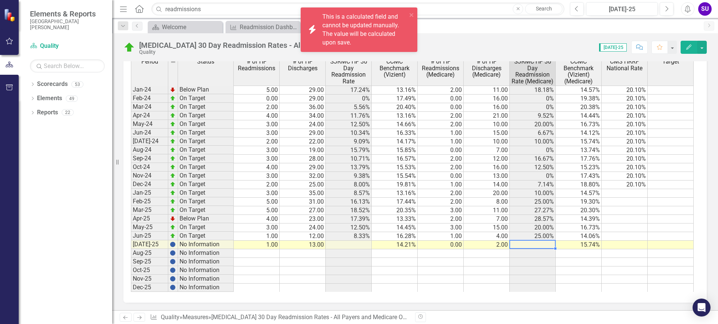
click at [530, 246] on td at bounding box center [532, 245] width 46 height 9
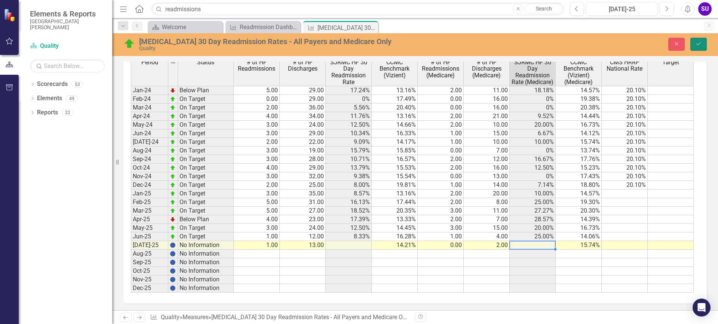
click at [704, 44] on button "Save" at bounding box center [698, 44] width 16 height 13
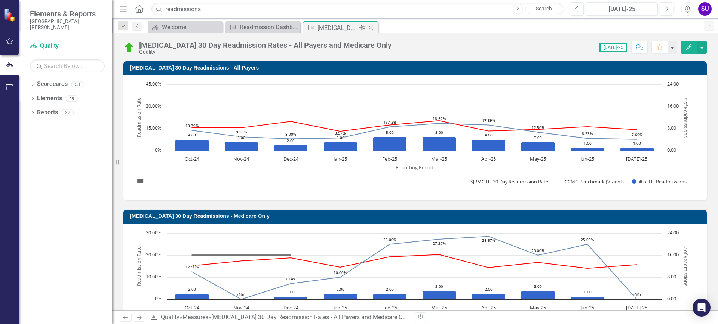
click at [372, 29] on icon "Close" at bounding box center [370, 28] width 7 height 6
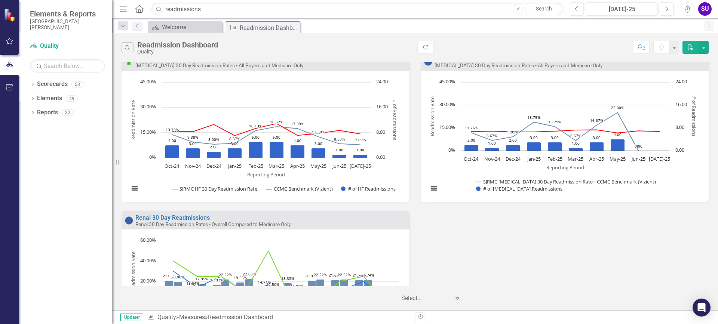
scroll to position [449, 0]
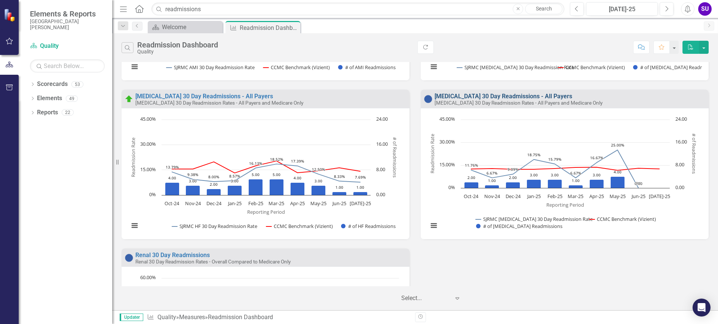
click at [508, 97] on link "[MEDICAL_DATA] 30 Day Readmissions - All Payers" at bounding box center [503, 96] width 138 height 7
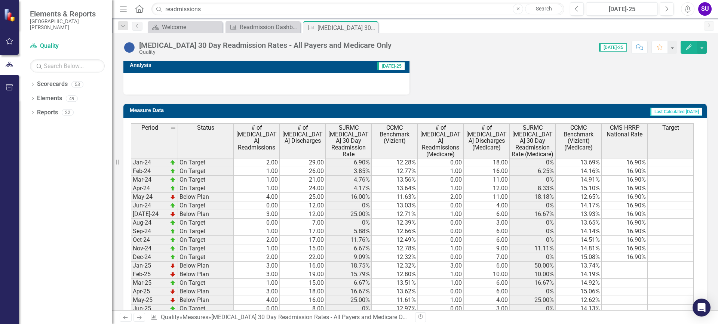
scroll to position [486, 0]
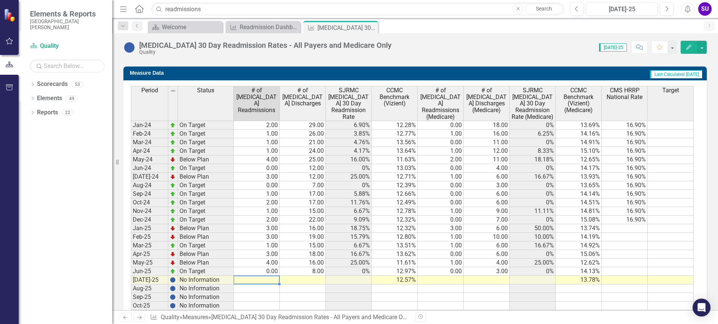
click at [262, 280] on td at bounding box center [257, 280] width 46 height 9
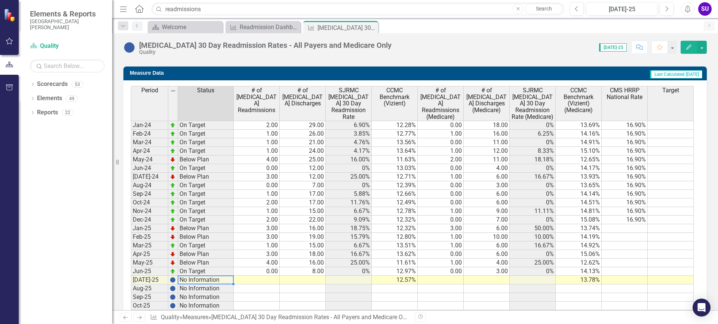
click at [251, 279] on td at bounding box center [257, 280] width 46 height 9
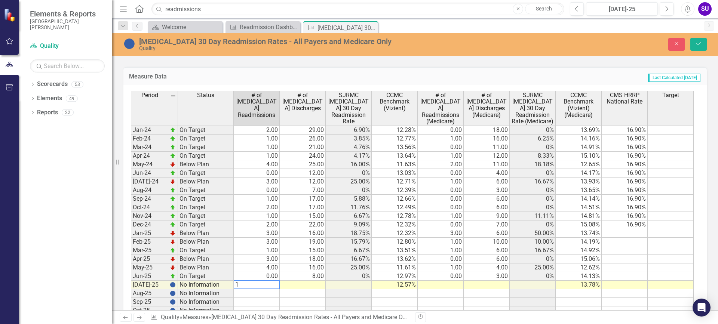
type textarea "1"
click at [315, 284] on td at bounding box center [303, 285] width 46 height 9
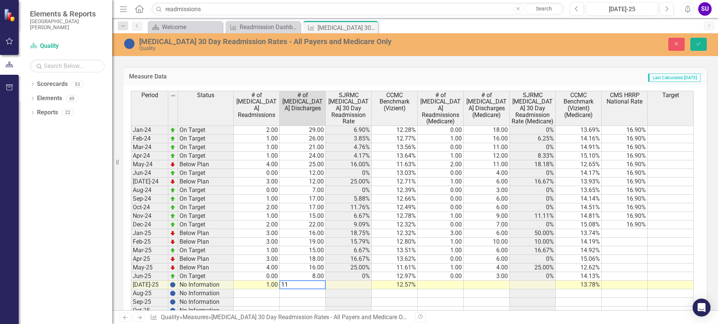
type textarea "11"
click at [450, 283] on td at bounding box center [440, 285] width 46 height 9
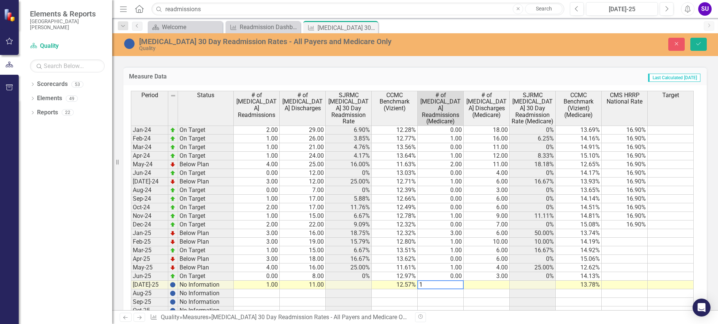
type textarea "1"
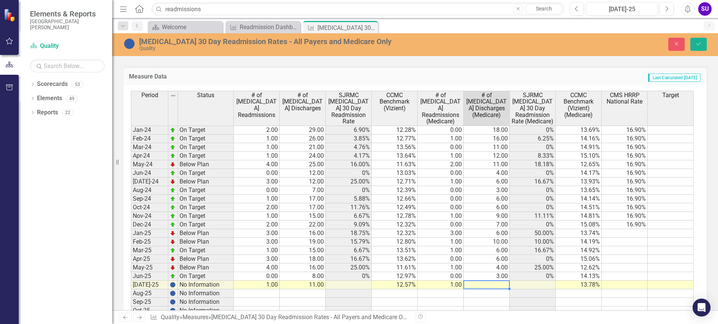
click at [500, 282] on td at bounding box center [486, 285] width 46 height 9
type textarea "14.13"
click at [573, 279] on td "14.13%" at bounding box center [578, 276] width 46 height 9
click at [699, 46] on icon "Save" at bounding box center [698, 43] width 7 height 5
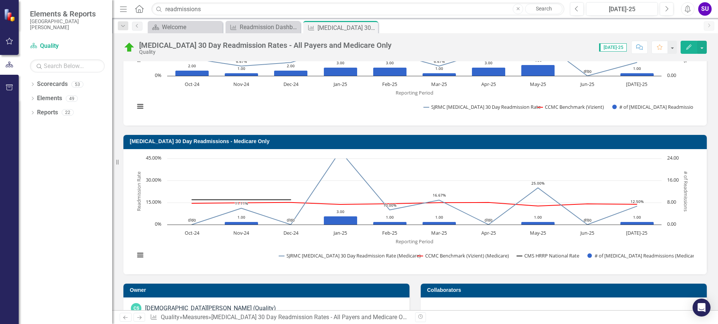
scroll to position [37, 0]
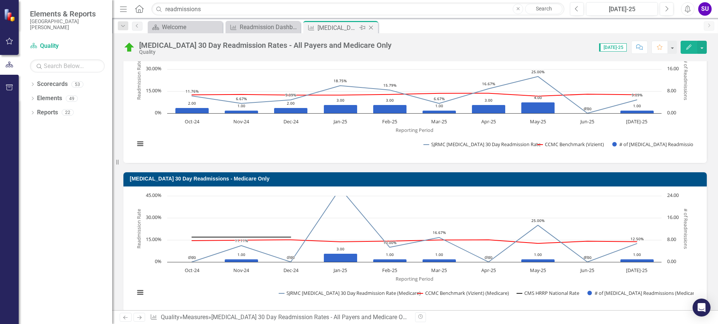
click at [371, 26] on icon "Close" at bounding box center [370, 28] width 7 height 6
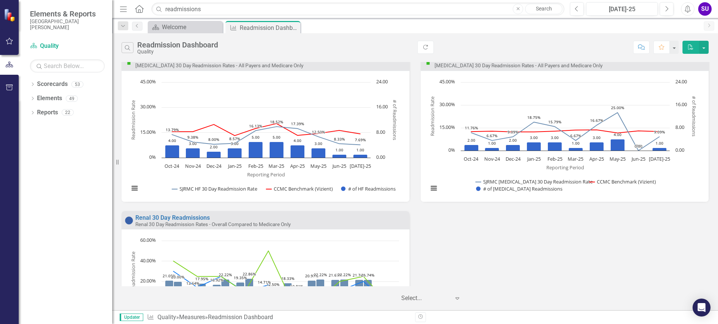
scroll to position [523, 0]
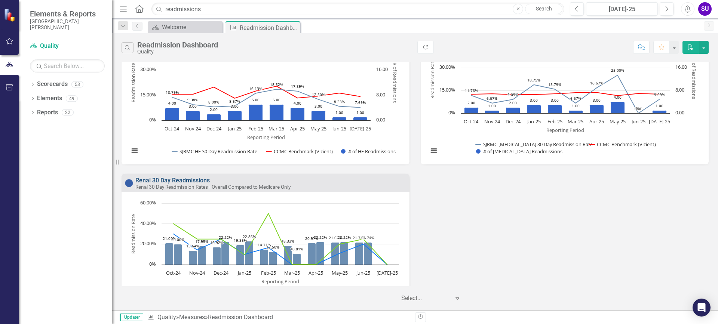
click at [177, 181] on link "Renal 30 Day Readmissions" at bounding box center [172, 180] width 74 height 7
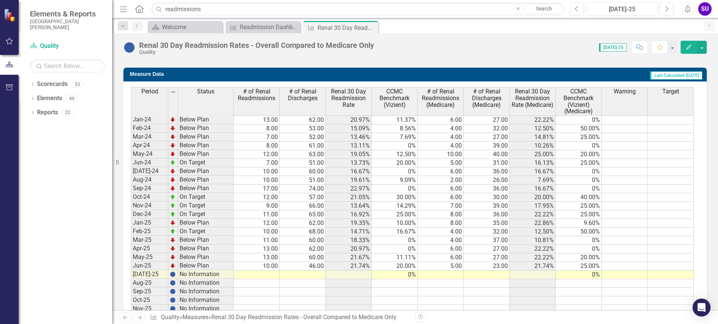
scroll to position [329, 0]
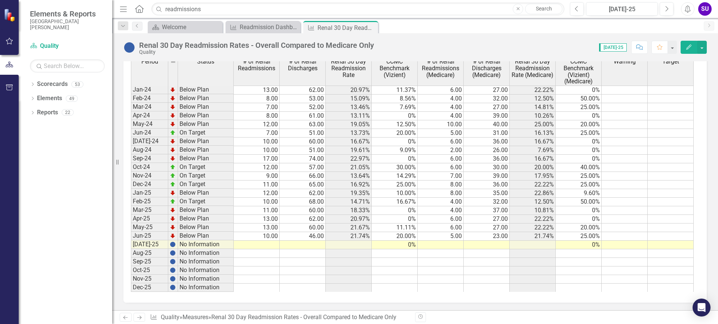
click at [273, 243] on td at bounding box center [257, 245] width 46 height 9
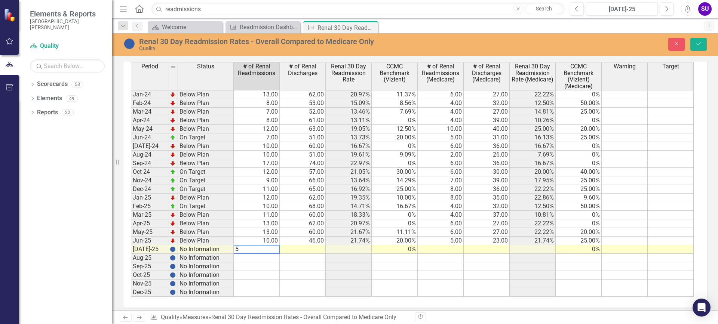
scroll to position [333, 0]
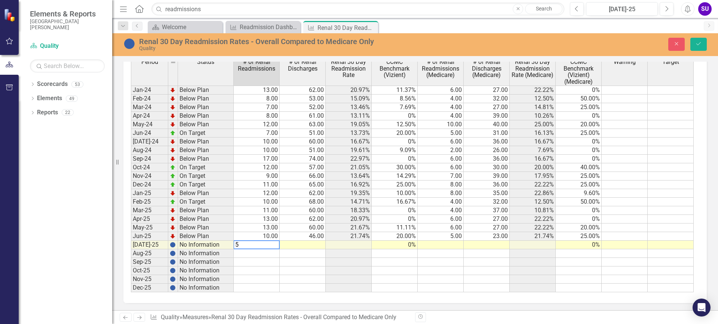
type textarea "5"
click at [313, 244] on td at bounding box center [303, 245] width 46 height 9
type textarea "55"
click at [445, 242] on td at bounding box center [440, 245] width 46 height 9
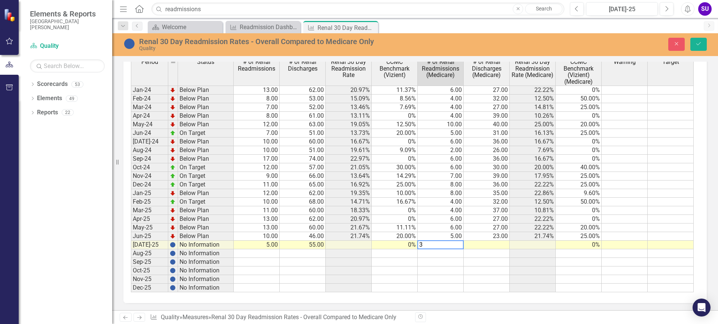
type textarea "3"
click at [490, 242] on td at bounding box center [486, 245] width 46 height 9
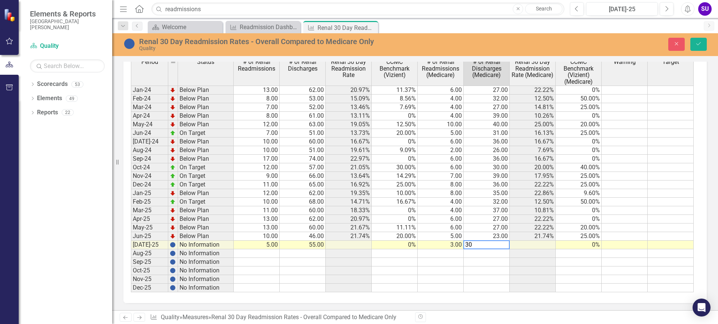
type textarea "30"
click at [131, 266] on div "Period Status # of Renal Readmissions # of Renal Discharges Renal 30 Day Readmi…" at bounding box center [131, 175] width 0 height 235
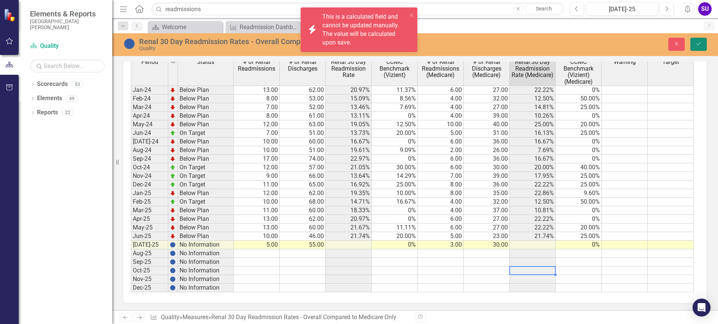
click at [697, 45] on icon "Save" at bounding box center [698, 43] width 7 height 5
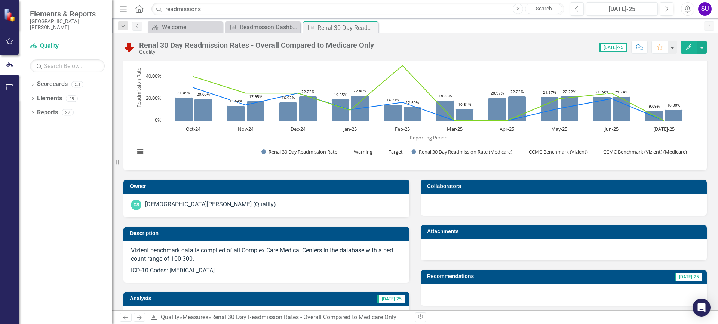
scroll to position [0, 0]
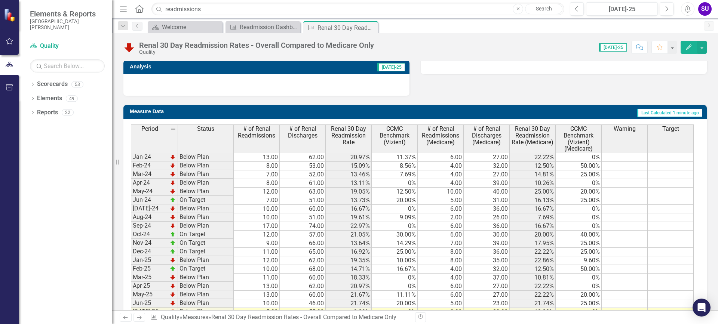
scroll to position [329, 0]
